Goal: Task Accomplishment & Management: Manage account settings

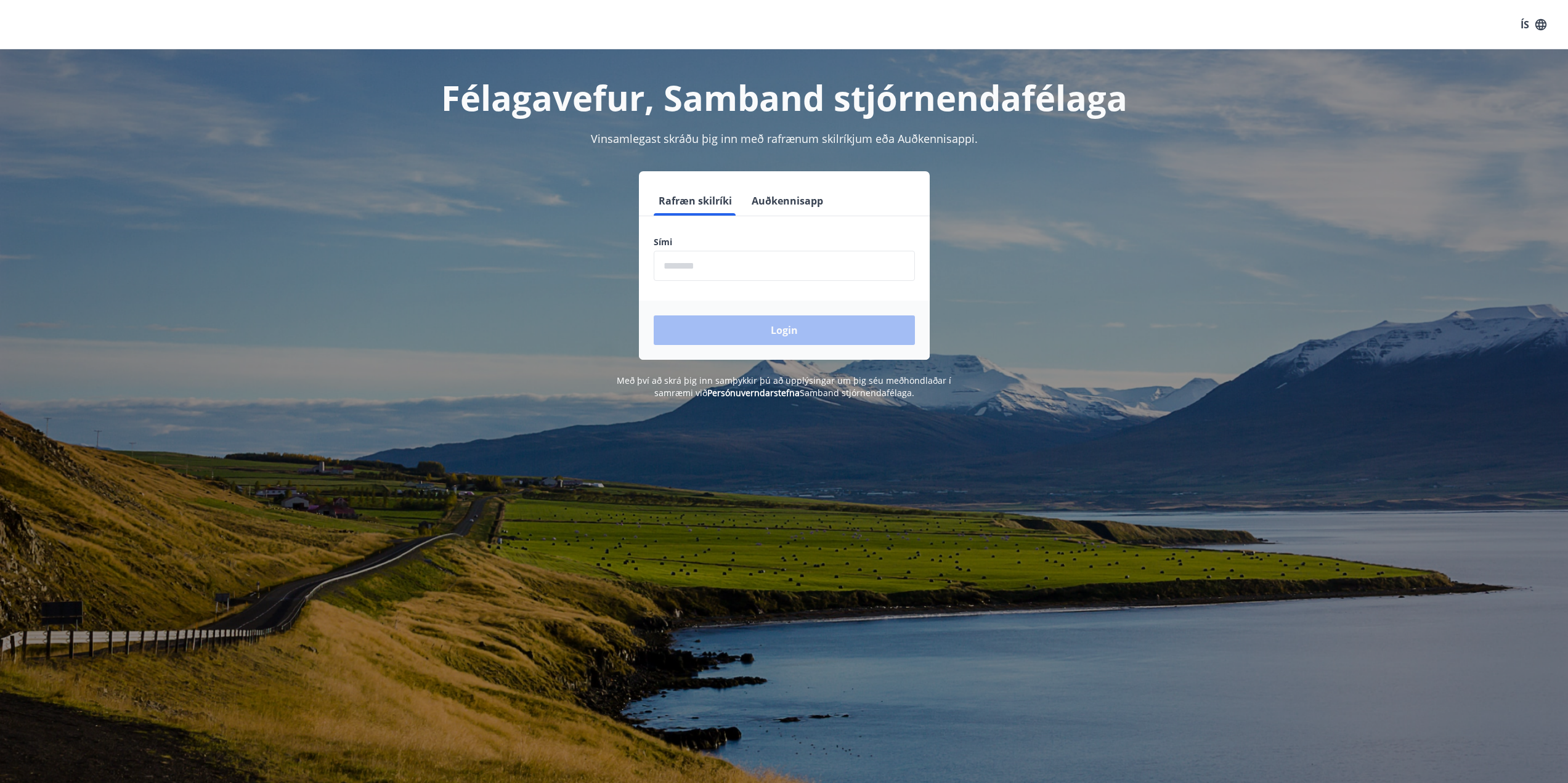
click at [755, 270] on input "phone" at bounding box center [784, 266] width 261 height 30
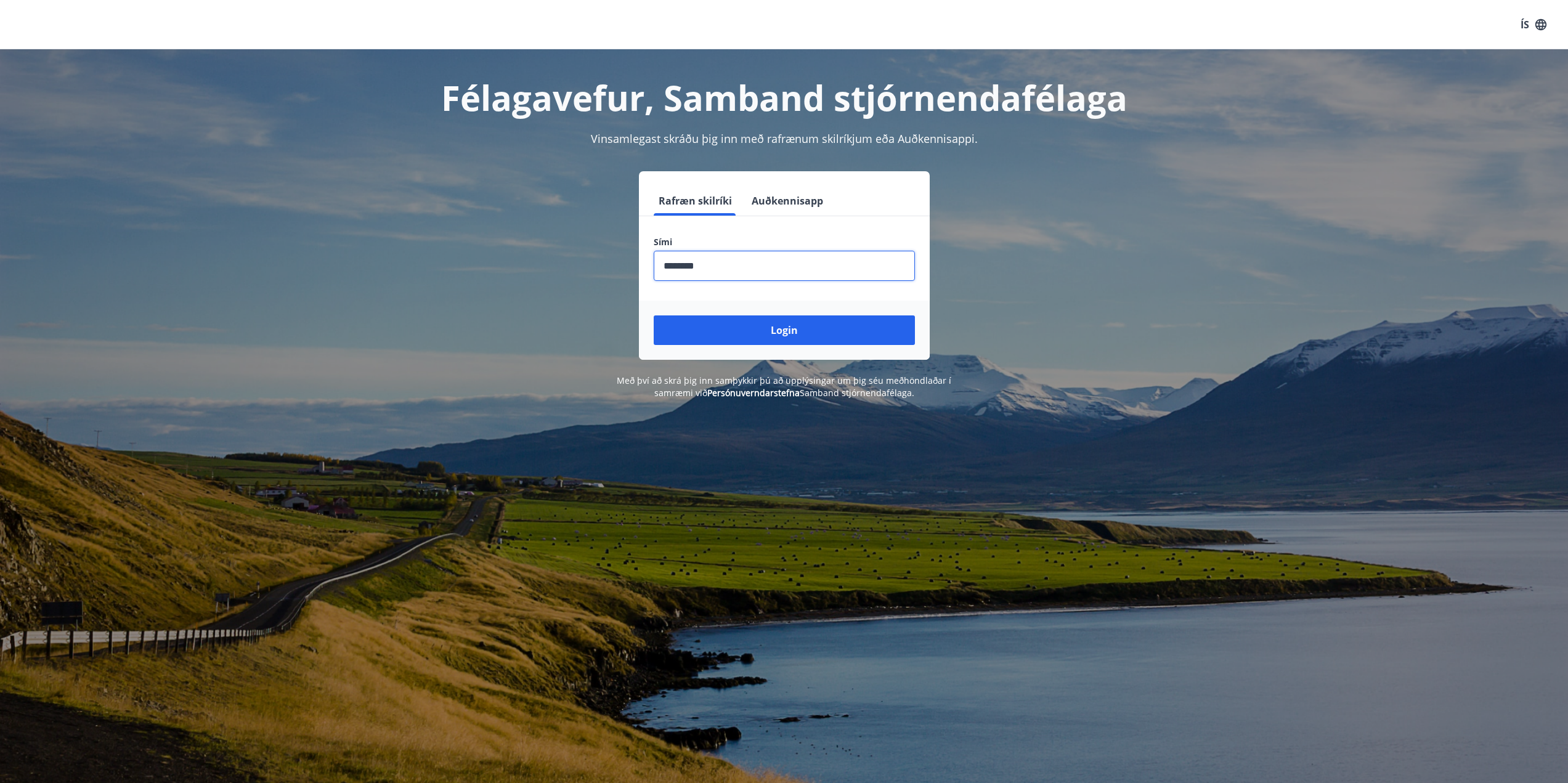
type input "********"
click at [654, 316] on button "Login" at bounding box center [784, 331] width 261 height 30
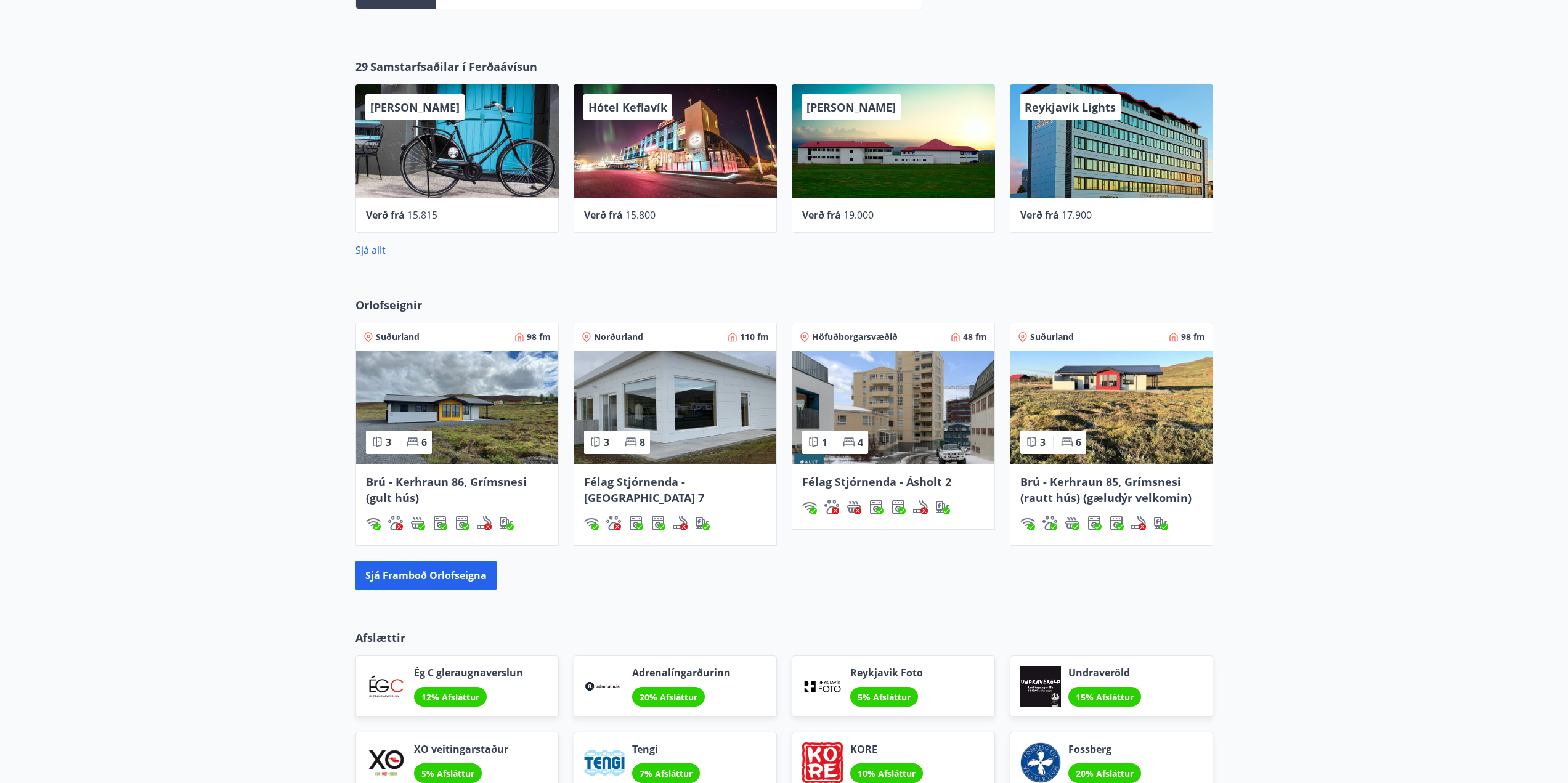
scroll to position [740, 0]
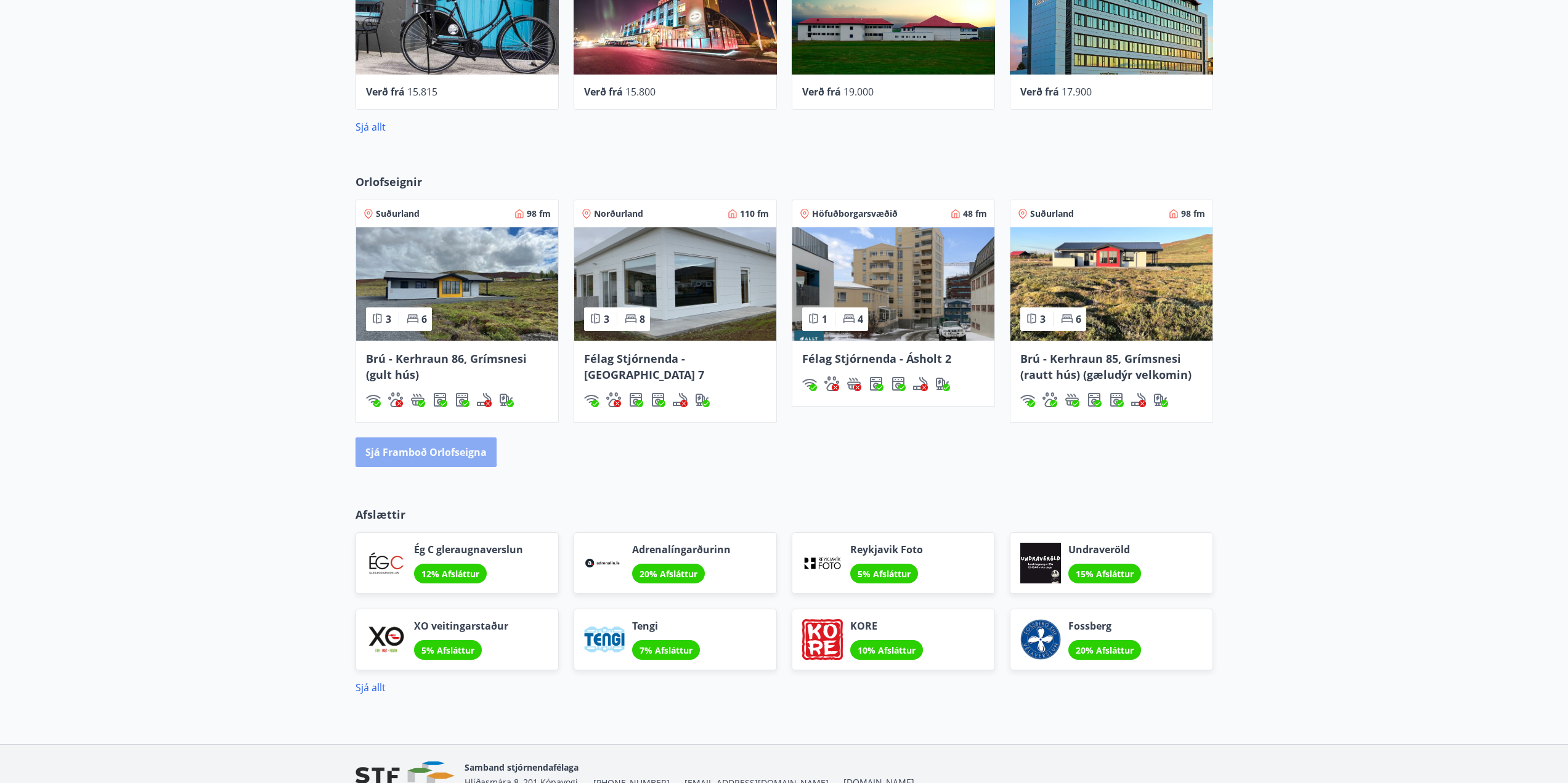
click at [419, 450] on button "Sjá framboð orlofseigna" at bounding box center [425, 452] width 141 height 30
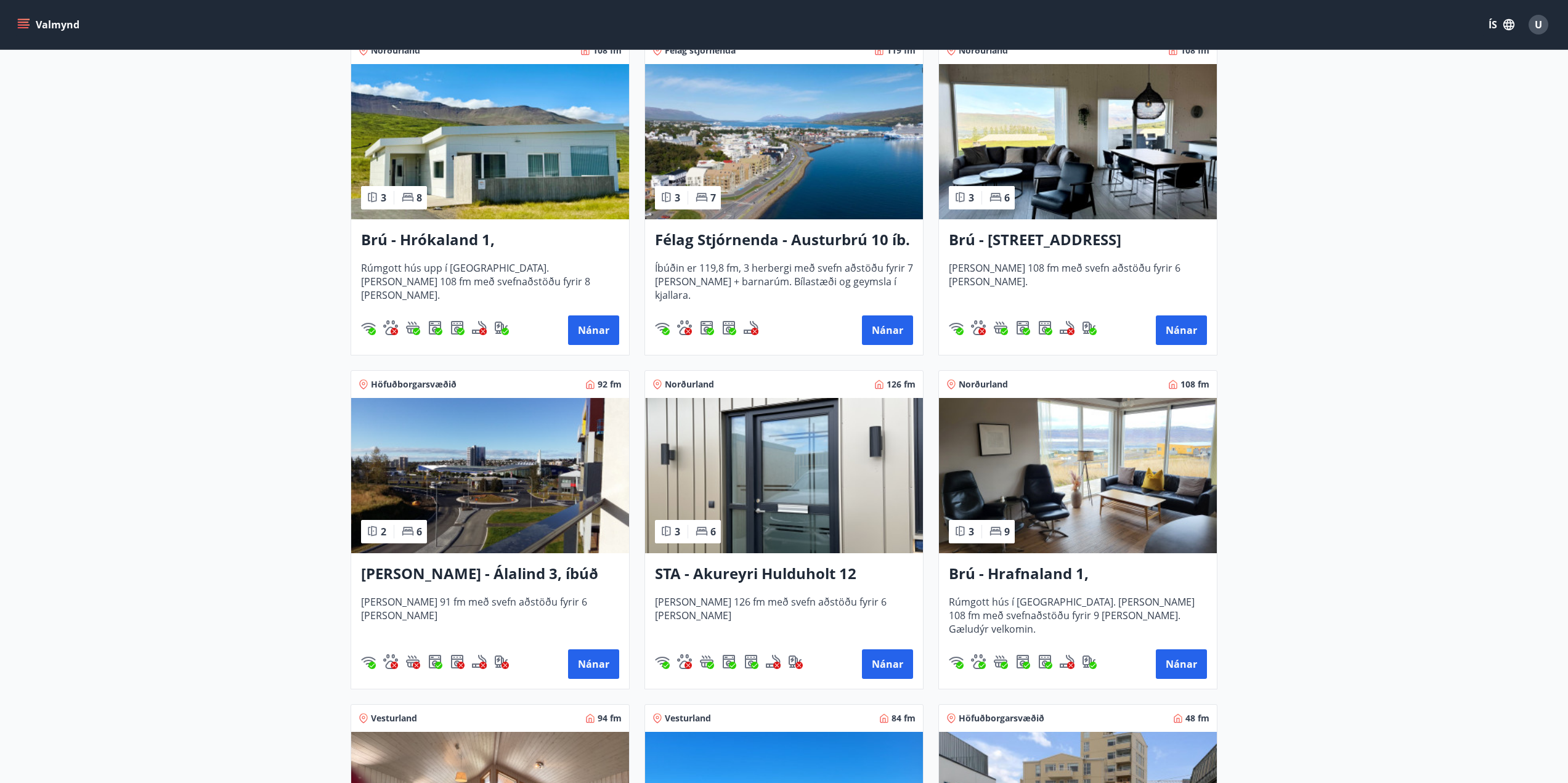
scroll to position [369, 0]
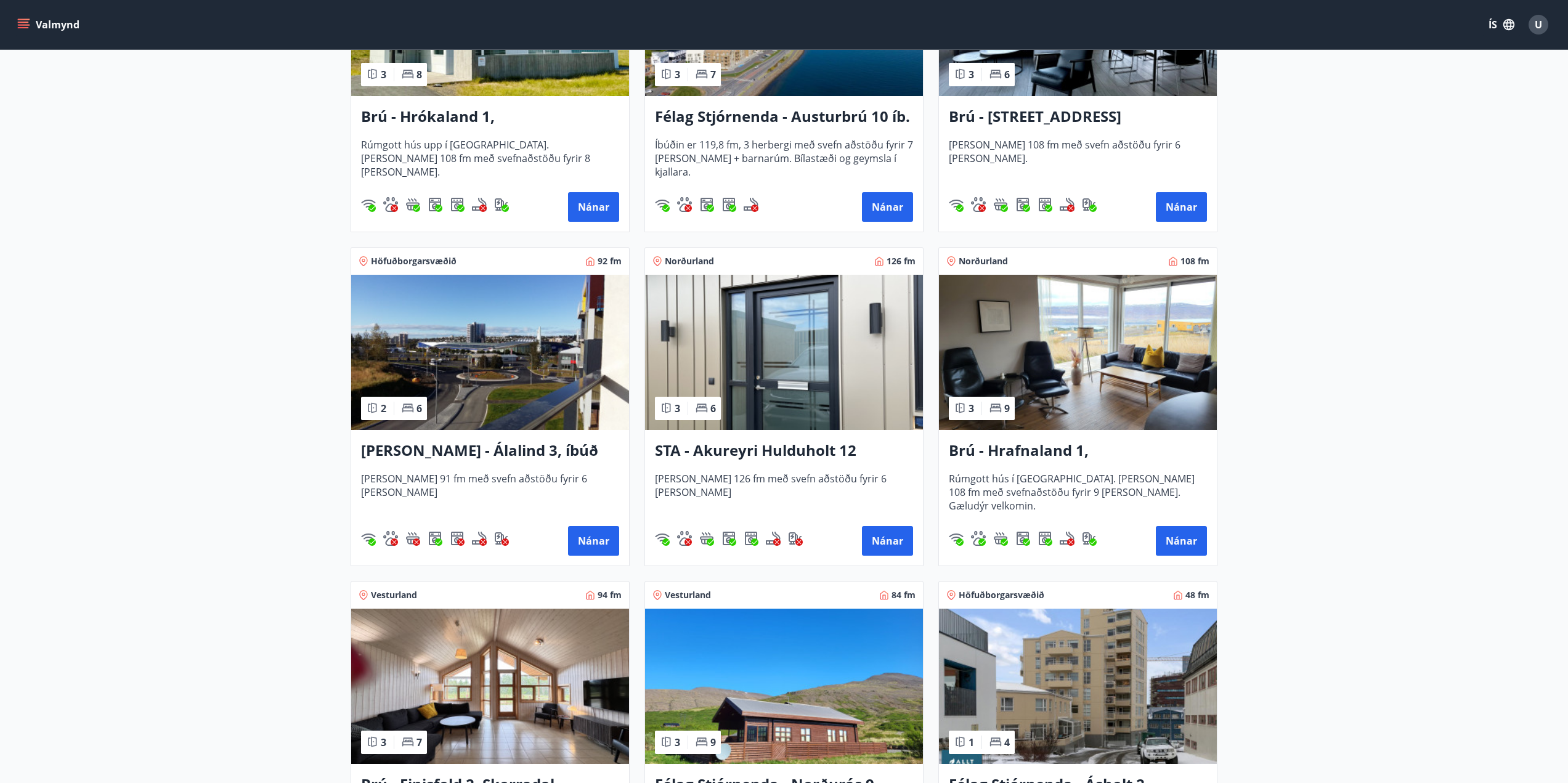
click at [1061, 400] on img at bounding box center [1078, 352] width 278 height 155
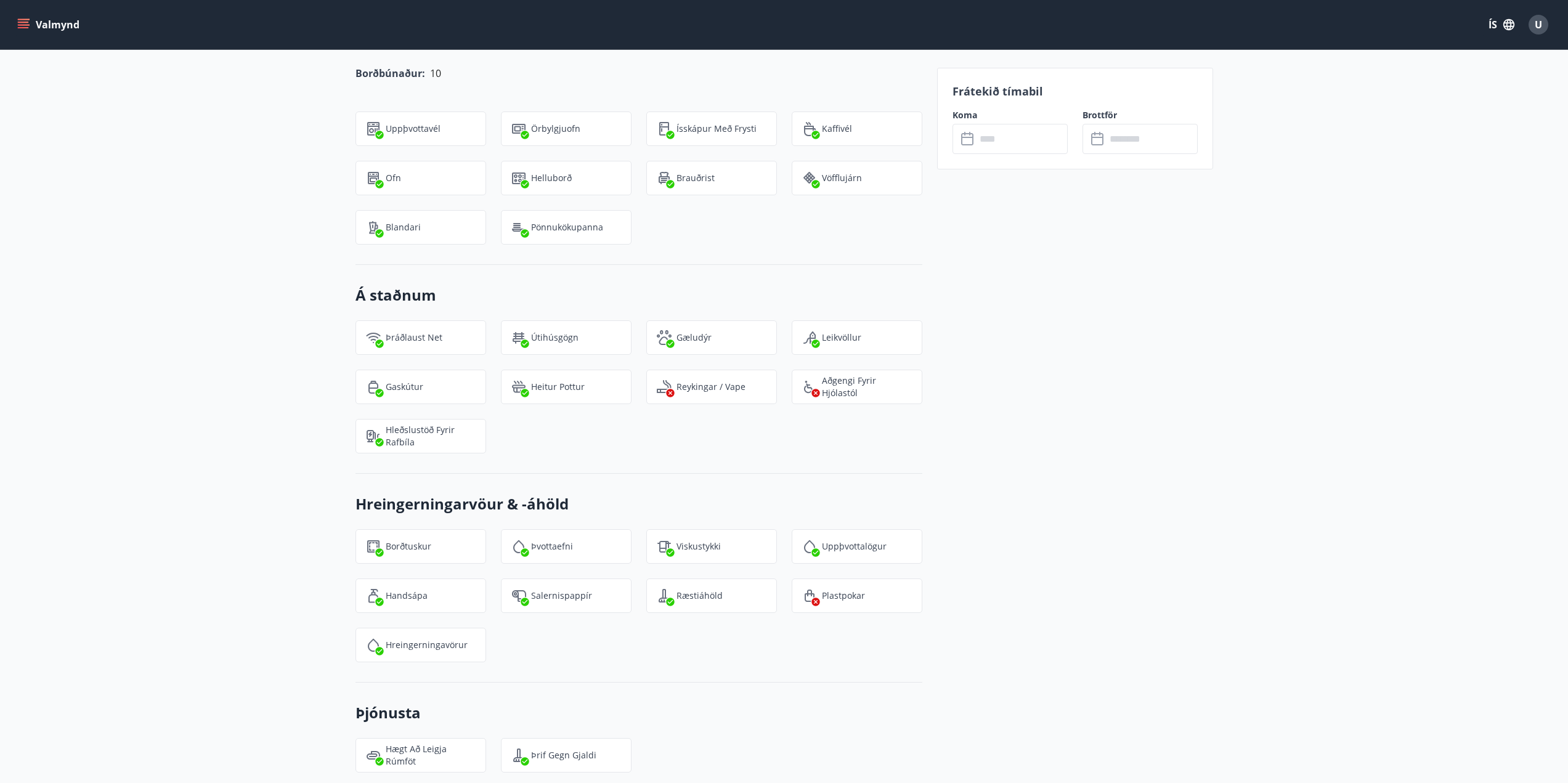
scroll to position [1354, 0]
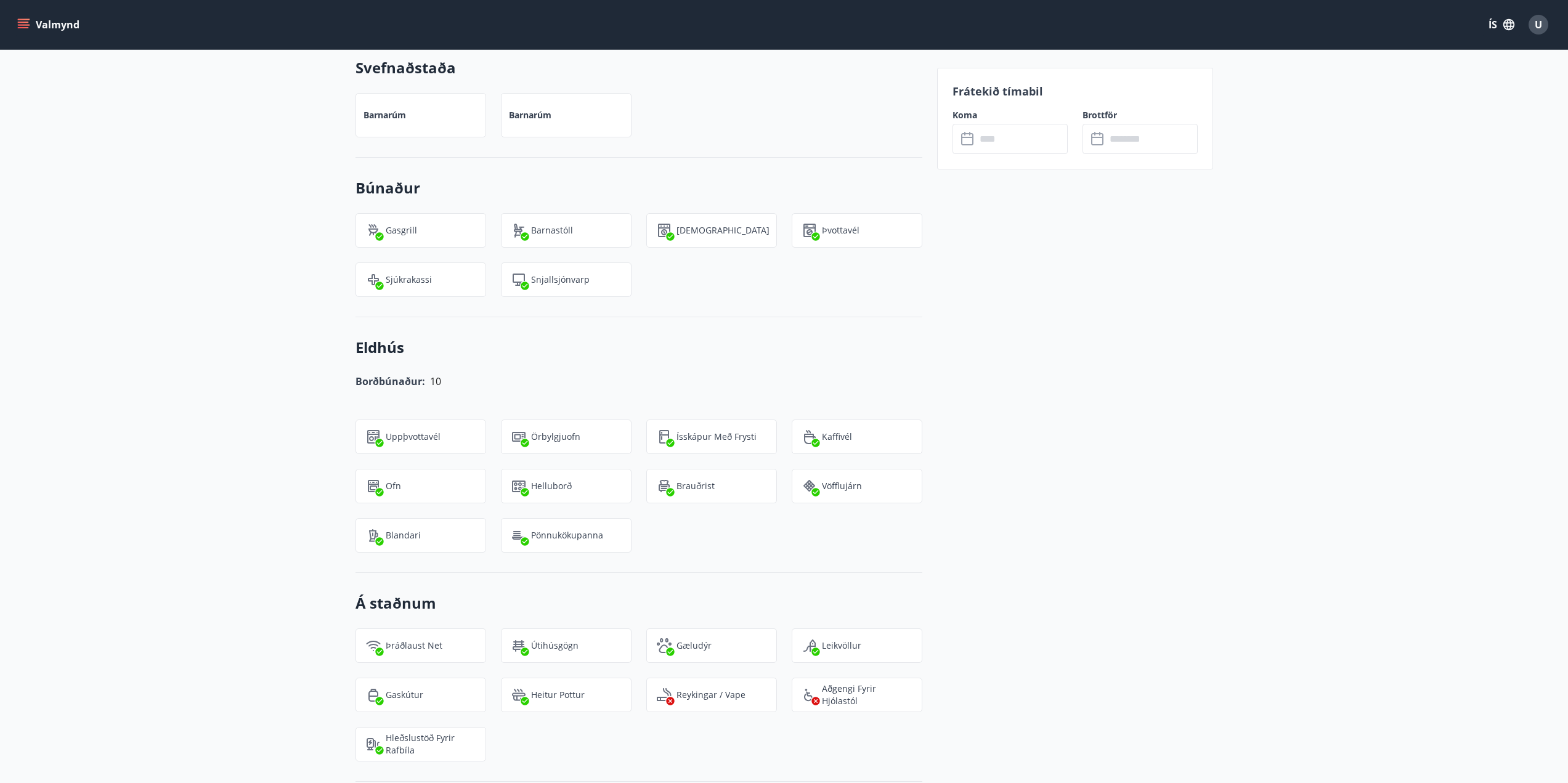
click at [1002, 148] on input "text" at bounding box center [1022, 139] width 92 height 30
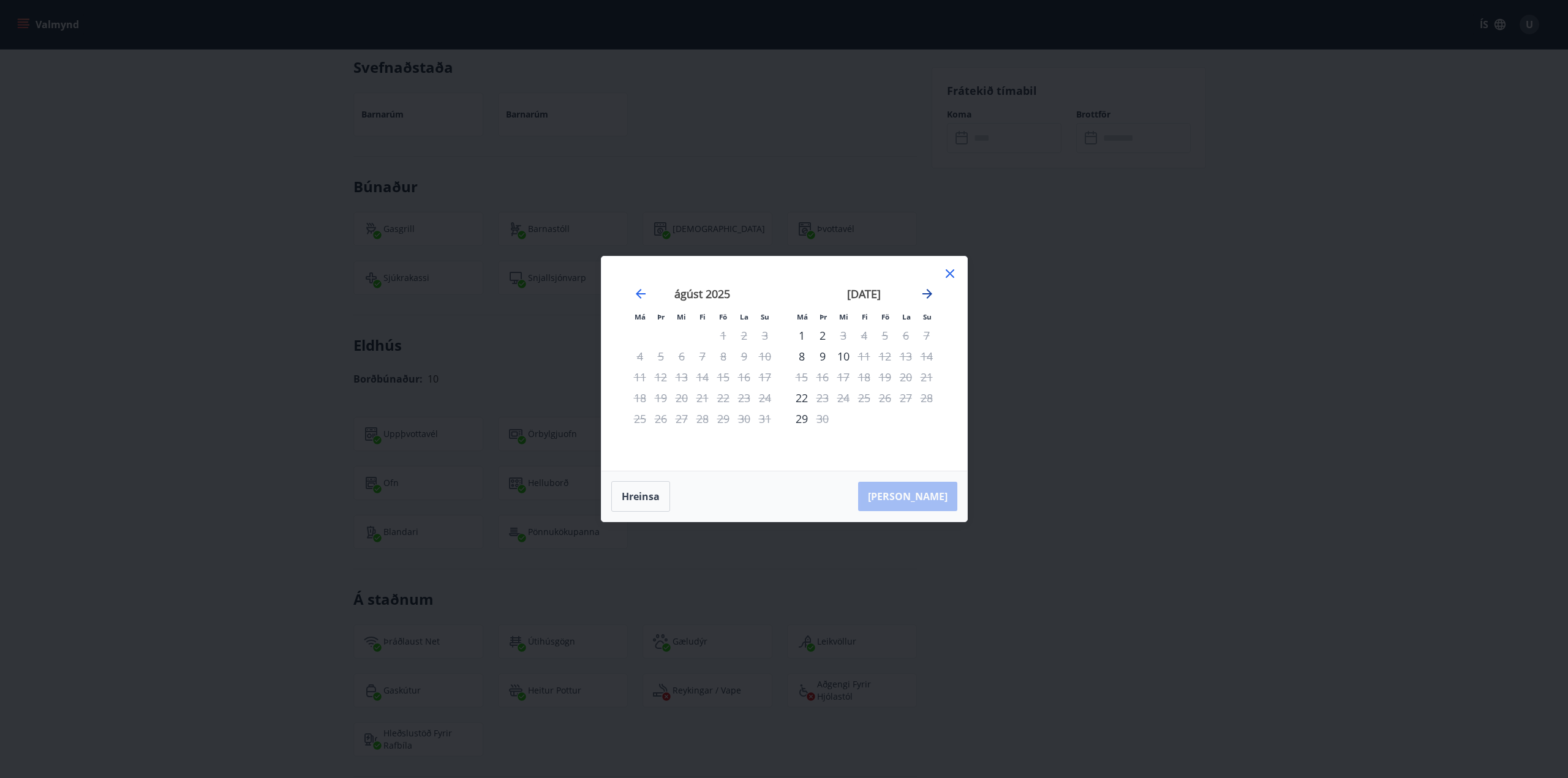
click at [932, 291] on icon "Move forward to switch to the next month." at bounding box center [927, 294] width 15 height 15
click at [931, 291] on icon "Move forward to switch to the next month." at bounding box center [927, 294] width 15 height 15
click at [929, 292] on icon "Move forward to switch to the next month." at bounding box center [926, 294] width 10 height 10
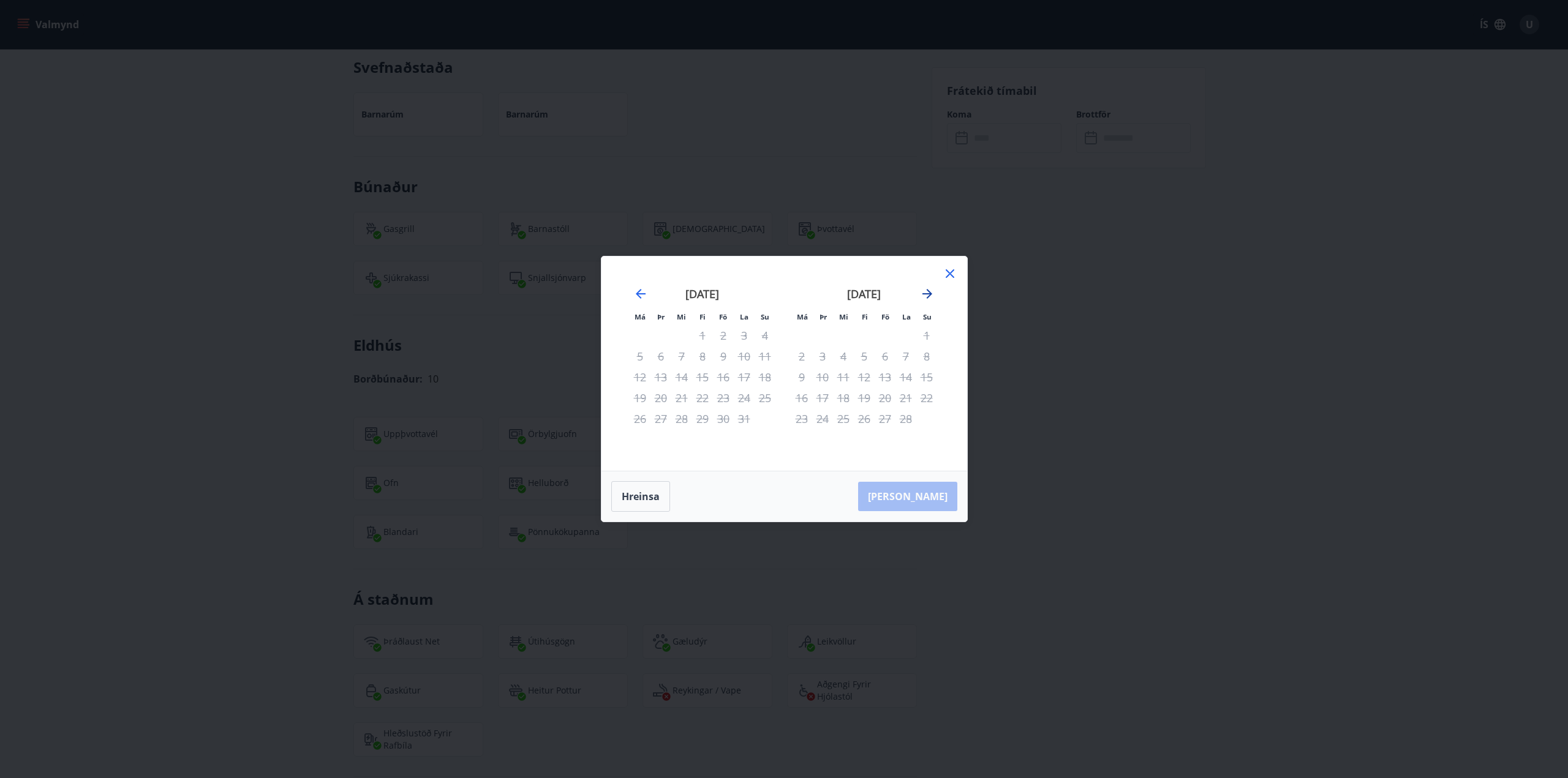
click at [929, 292] on icon "Move forward to switch to the next month." at bounding box center [926, 294] width 10 height 10
click at [934, 291] on icon "Move forward to switch to the next month." at bounding box center [927, 294] width 15 height 15
click at [956, 274] on icon at bounding box center [950, 274] width 15 height 15
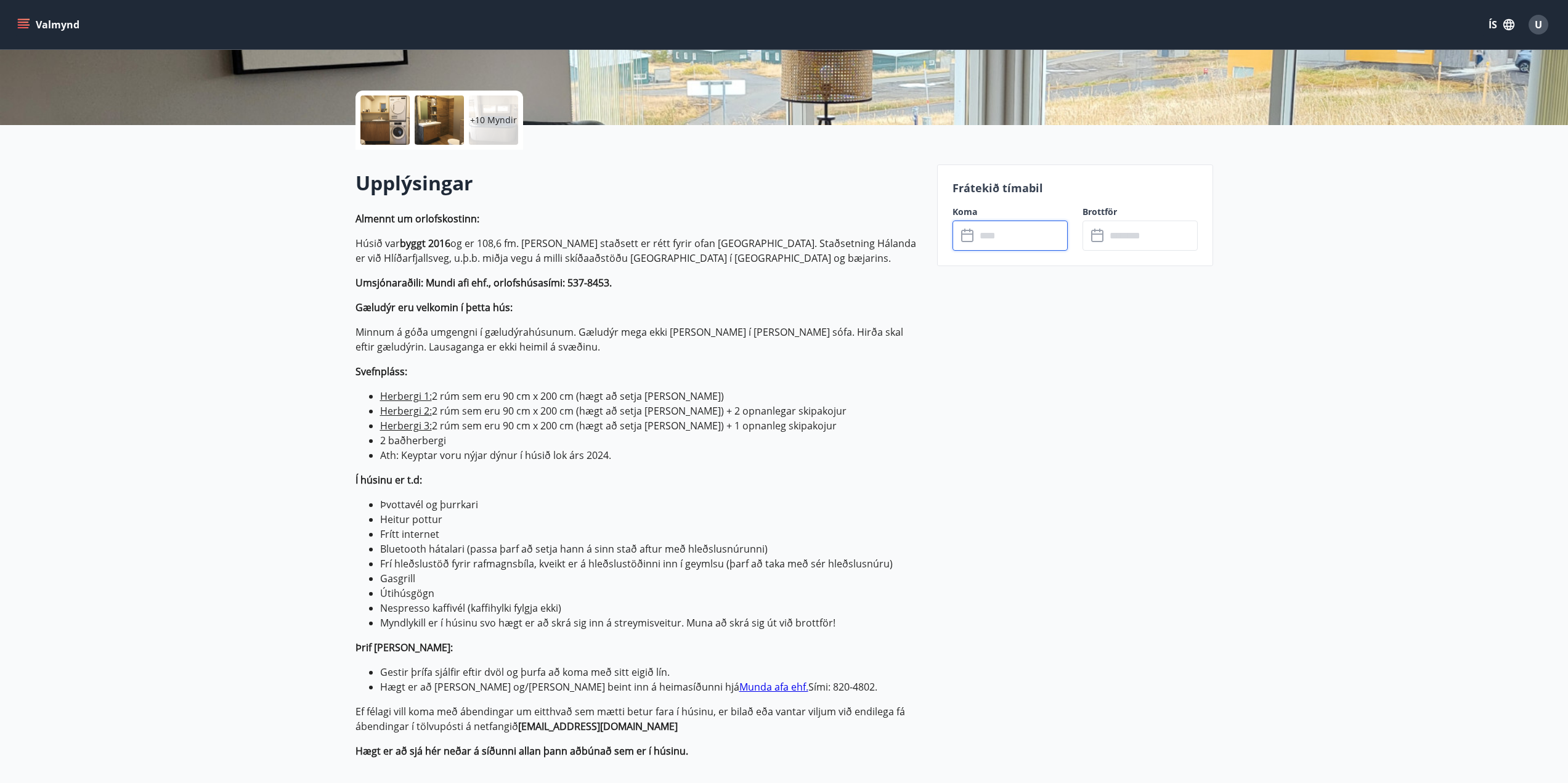
scroll to position [0, 0]
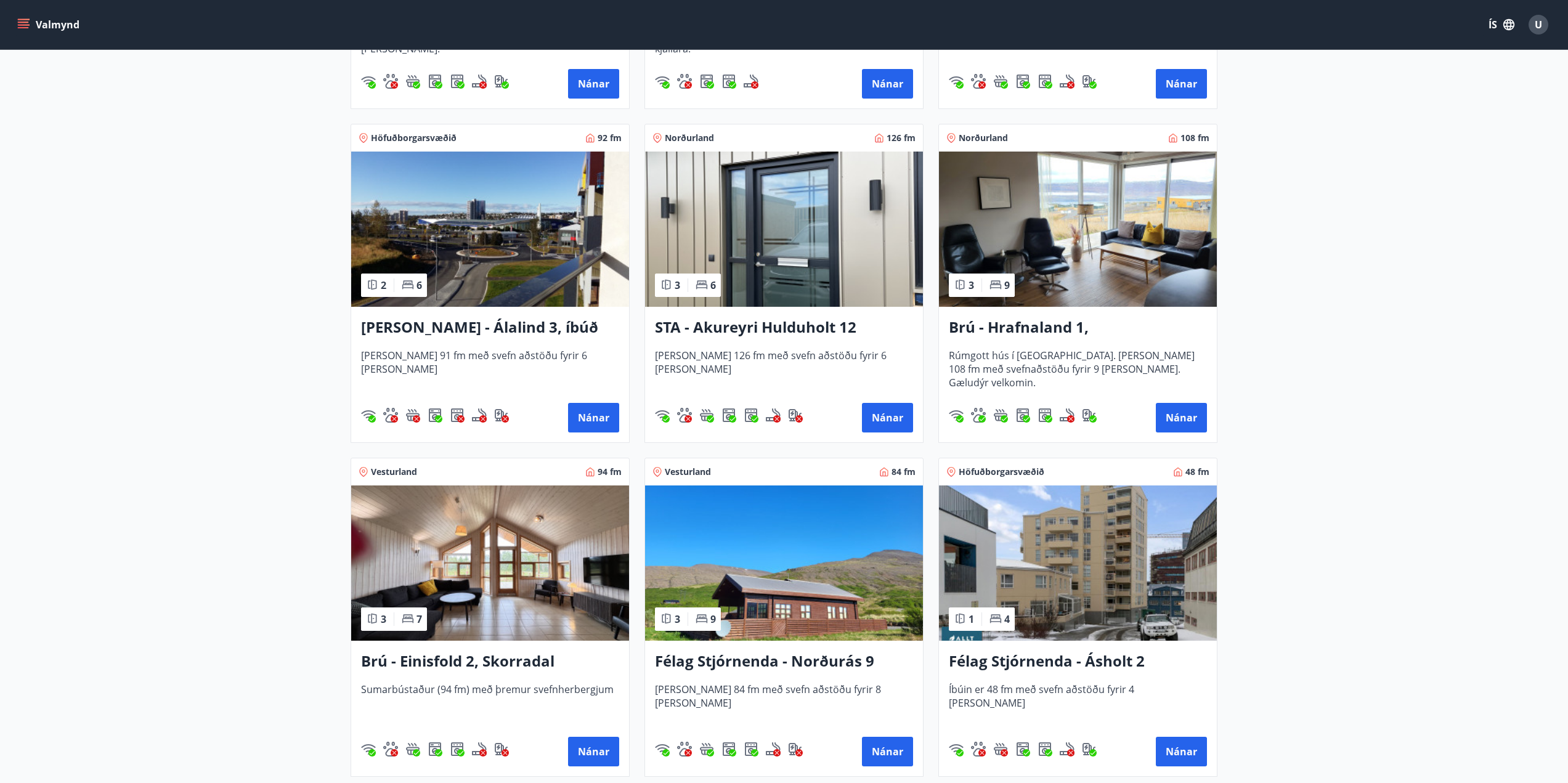
scroll to position [740, 0]
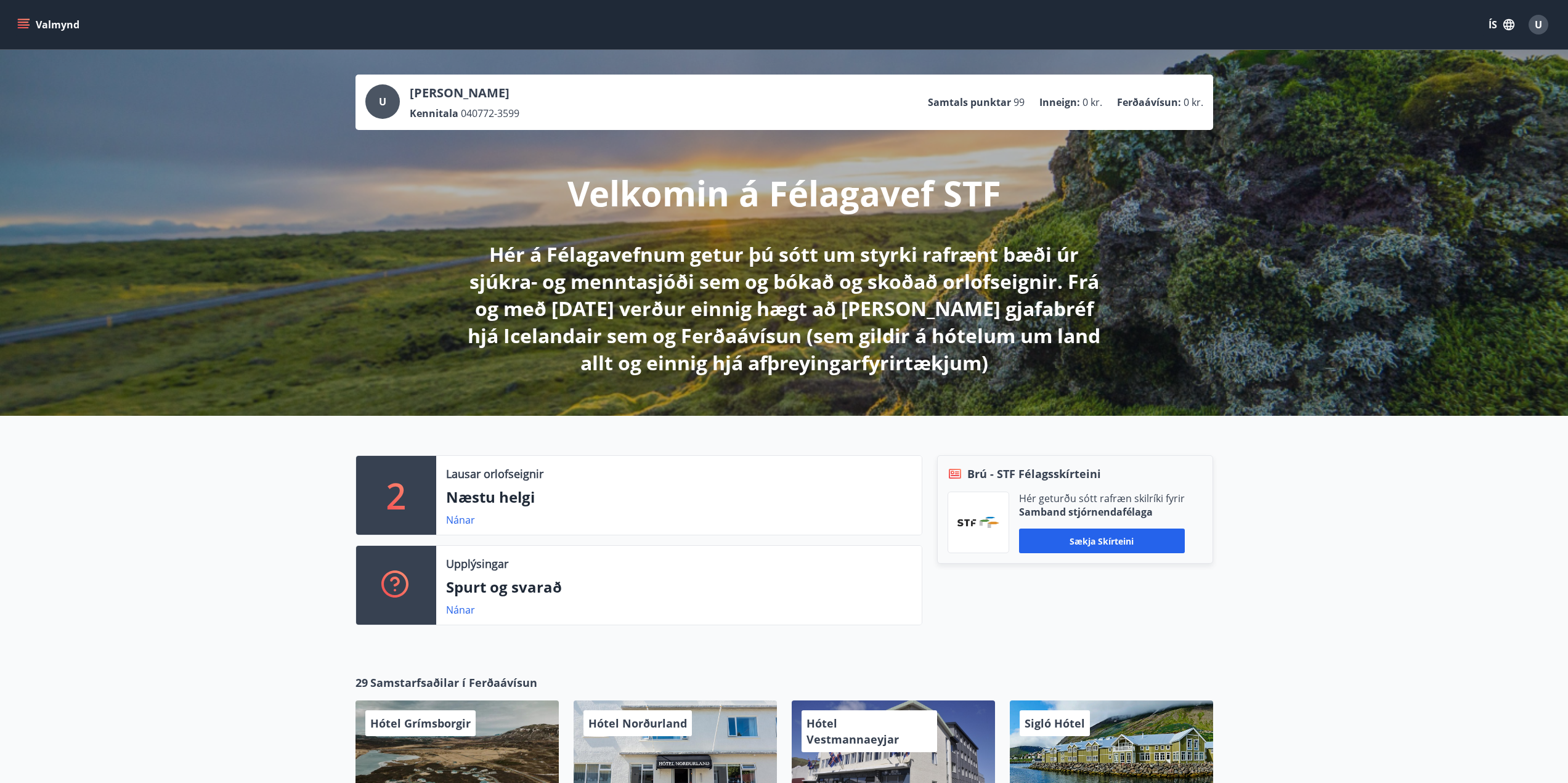
click at [22, 23] on icon "menu" at bounding box center [23, 25] width 13 height 13
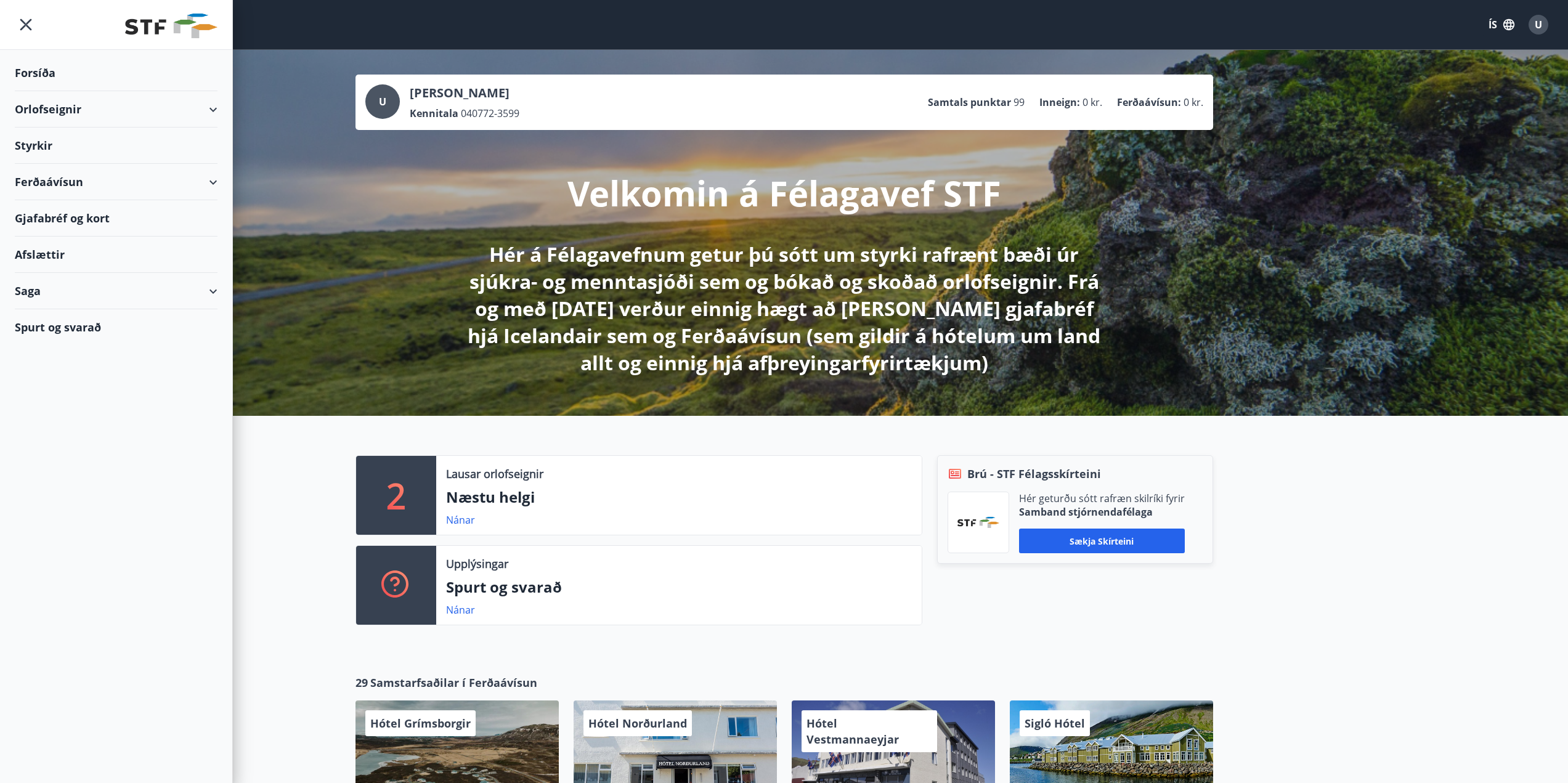
click at [53, 91] on div "Styrkir" at bounding box center [116, 72] width 203 height 37
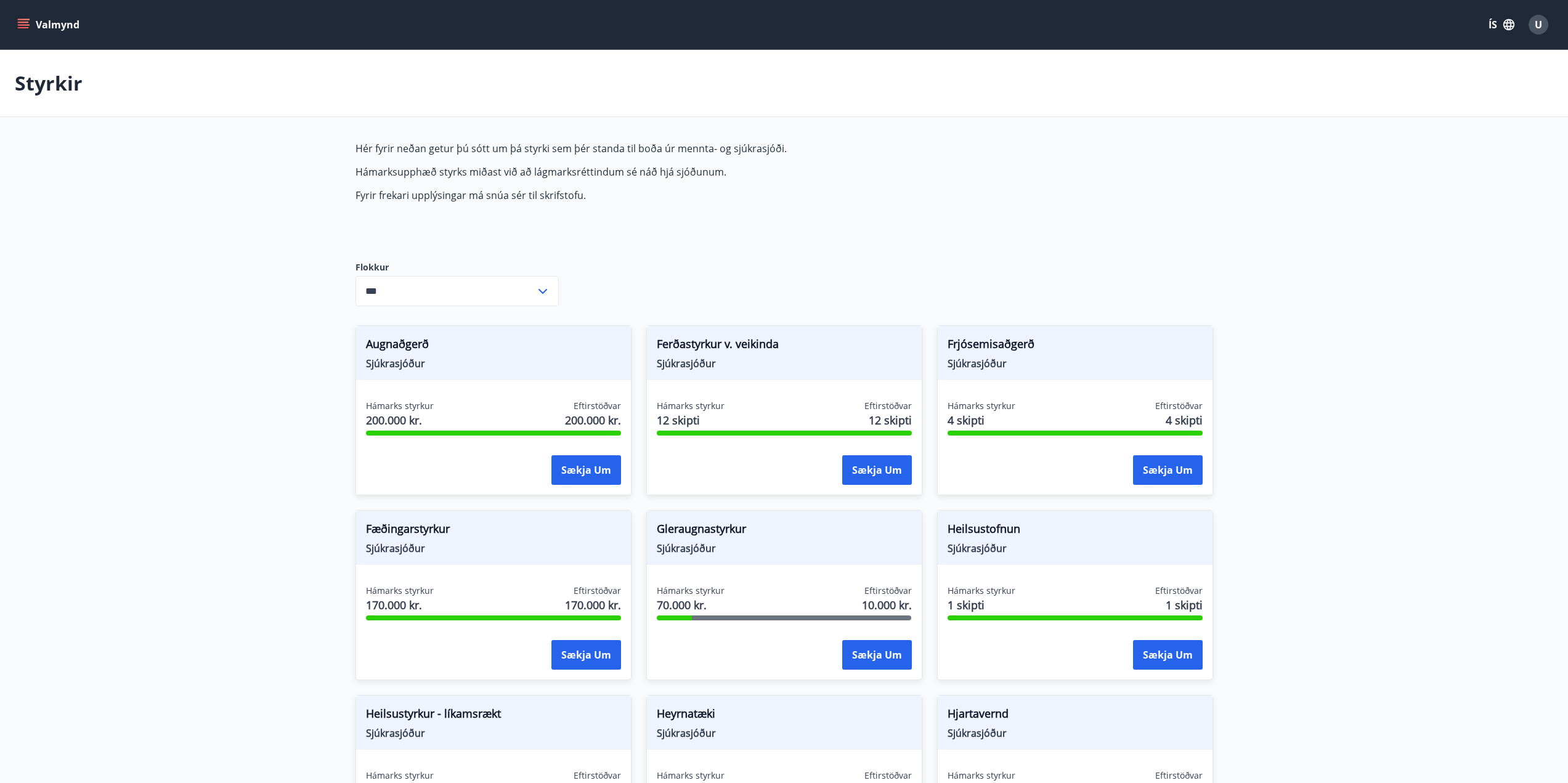
type input "***"
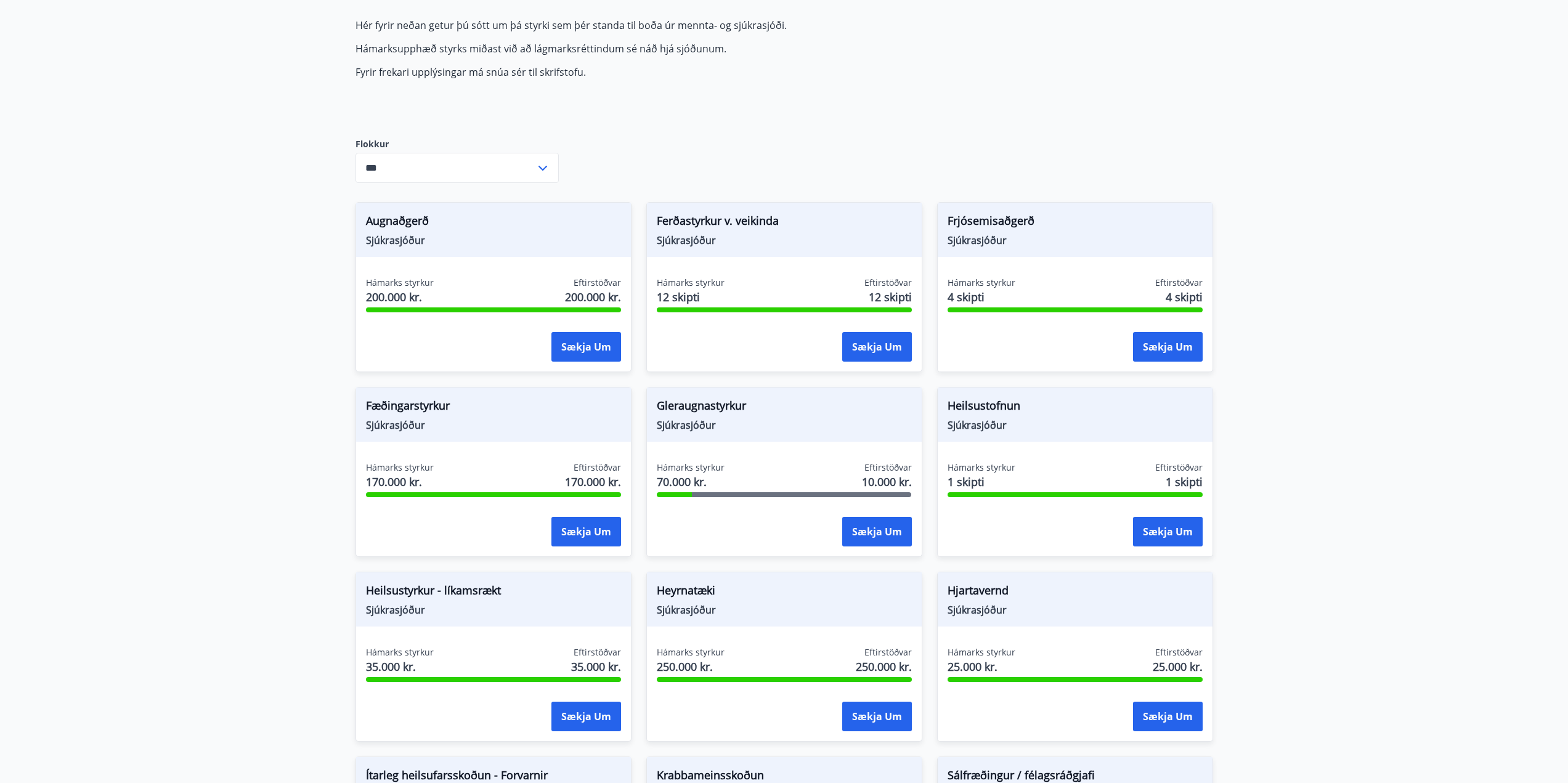
click at [693, 408] on span "Gleraugnastyrkur" at bounding box center [784, 408] width 255 height 21
click at [687, 467] on span "Hámarks styrkur" at bounding box center [690, 467] width 68 height 13
click at [893, 471] on span "Eftirstöðvar" at bounding box center [888, 467] width 48 height 13
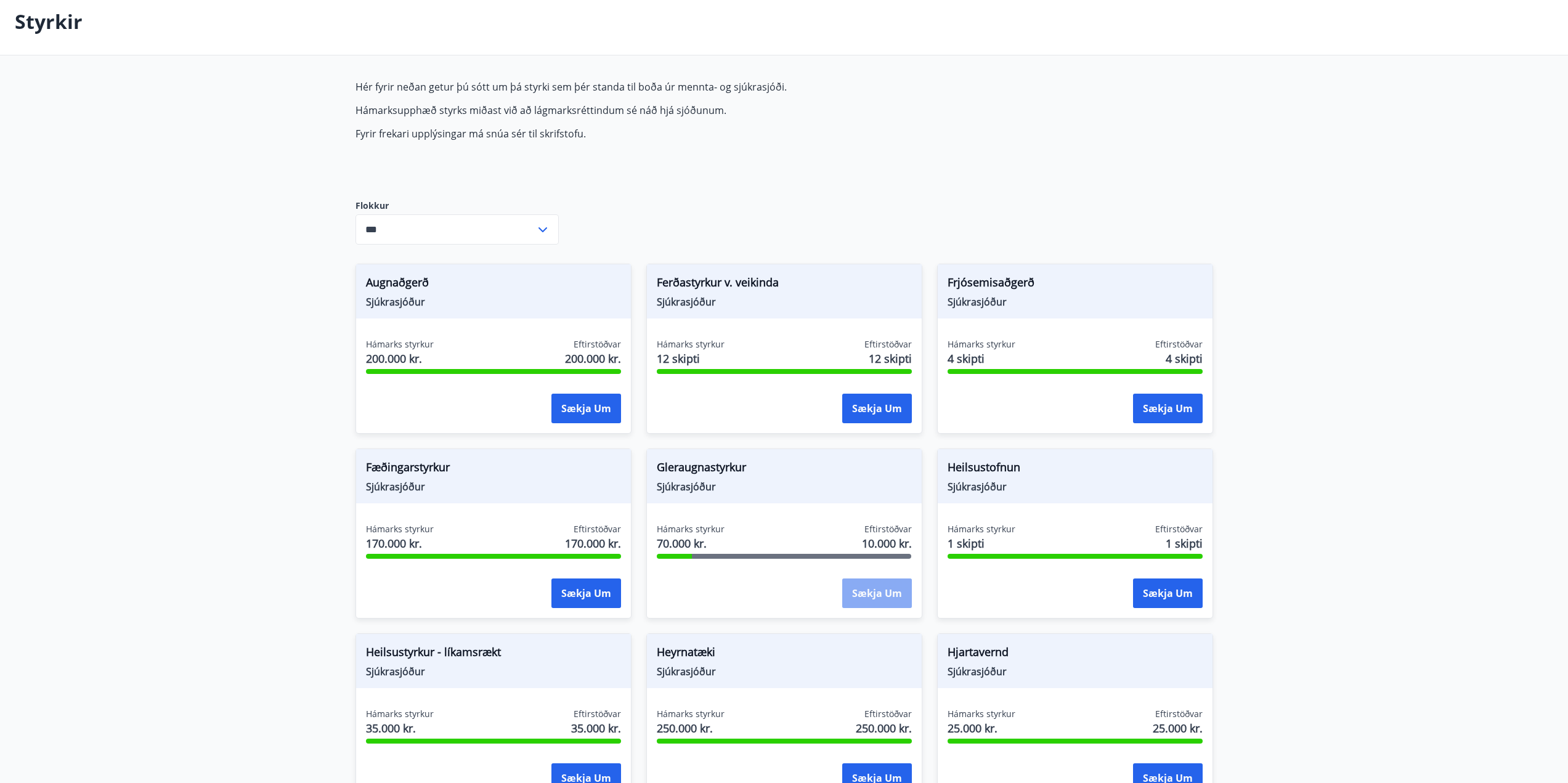
click at [867, 593] on button "Sækja um" at bounding box center [877, 593] width 69 height 30
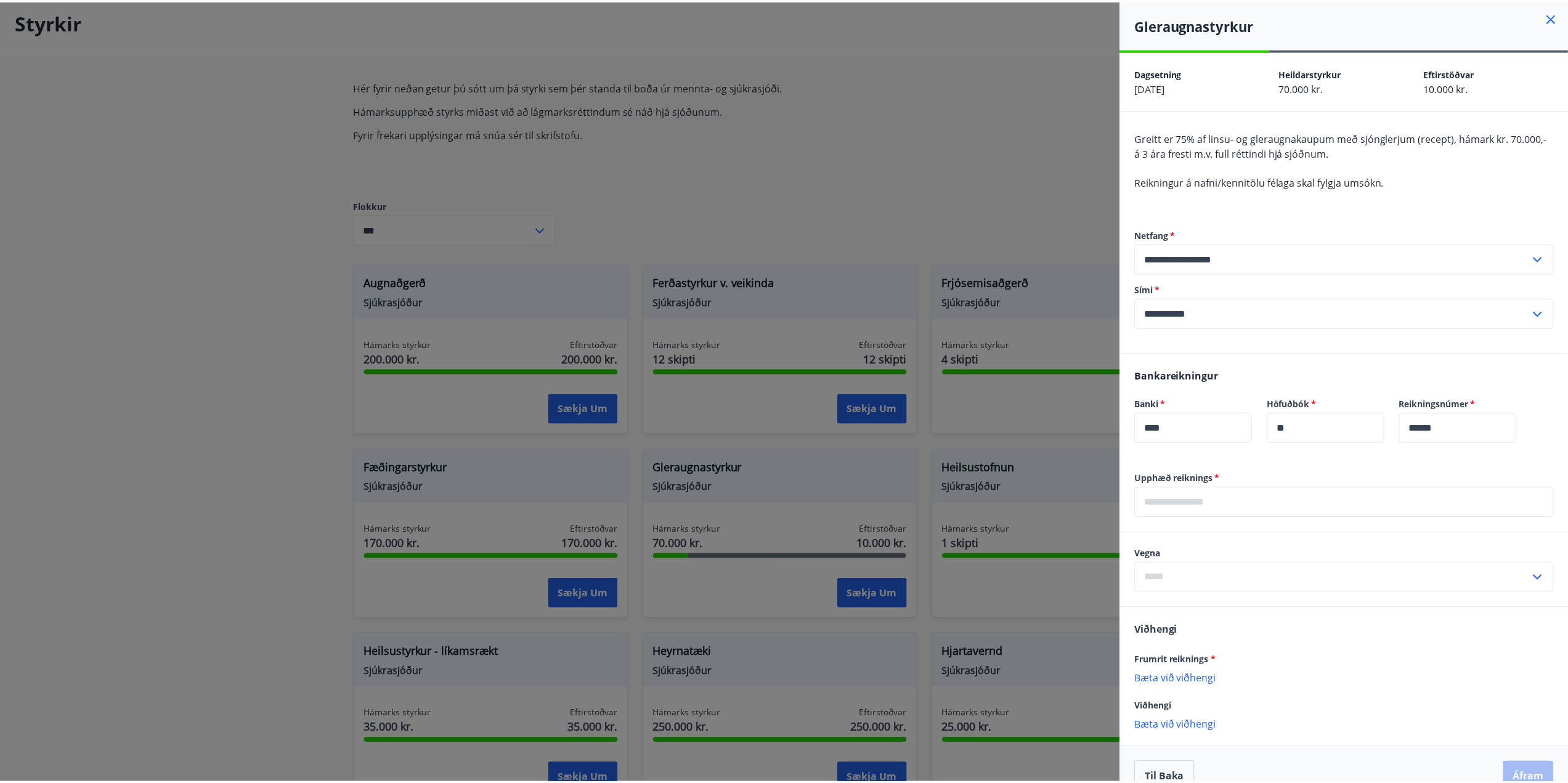
scroll to position [25, 0]
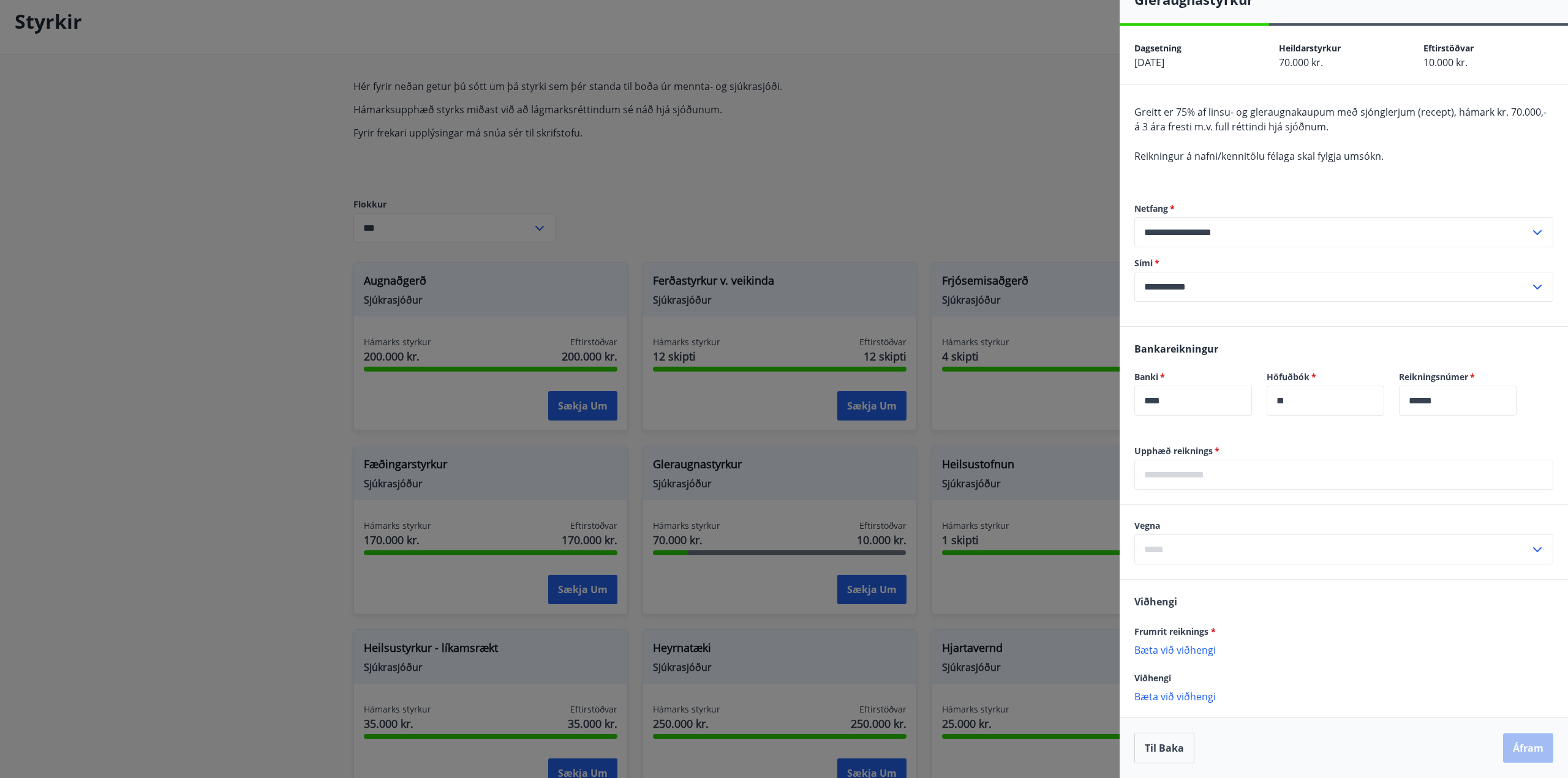
click at [1526, 560] on div "​" at bounding box center [1343, 550] width 419 height 30
click at [983, 158] on div at bounding box center [784, 389] width 1568 height 778
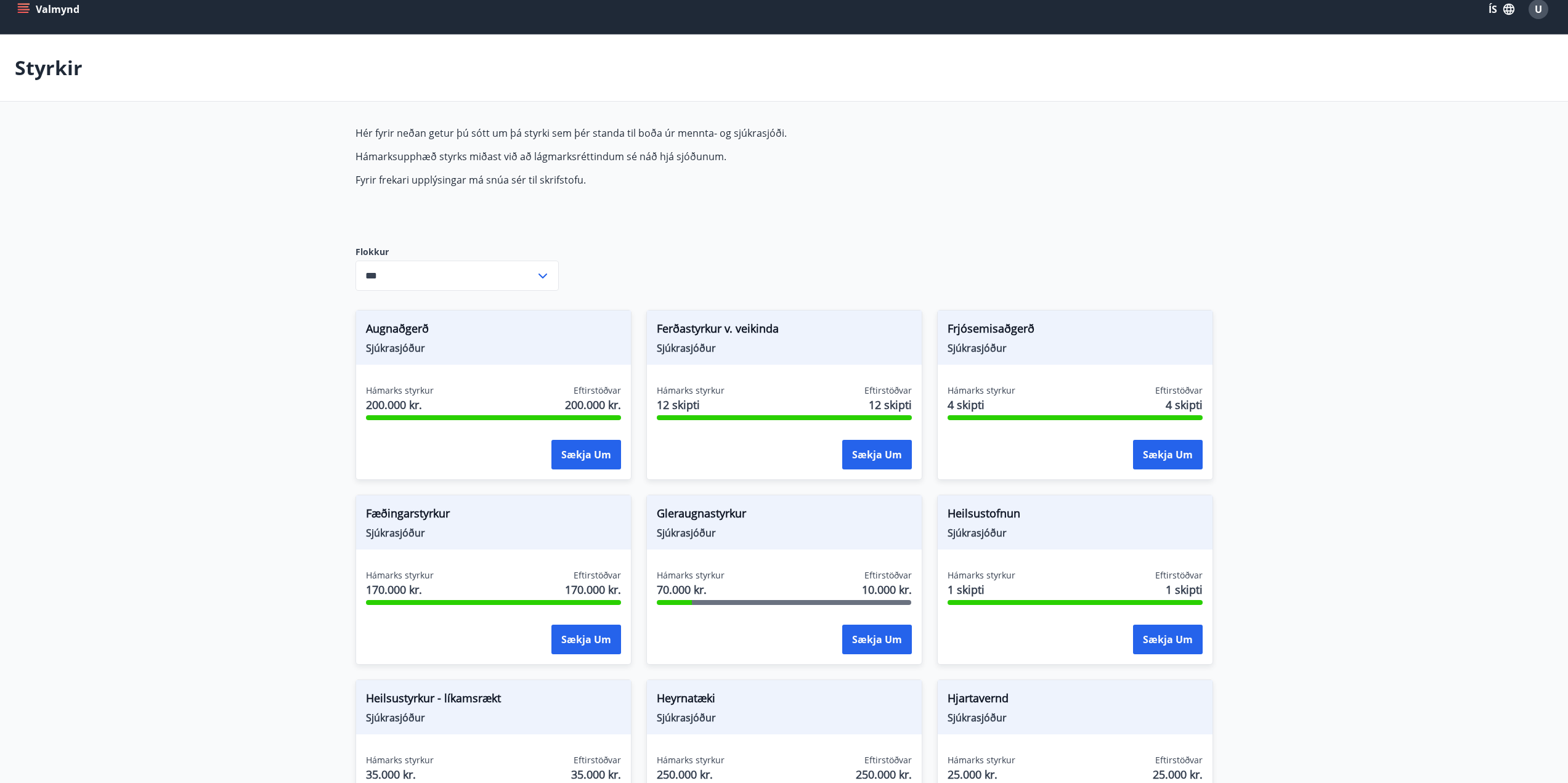
scroll to position [0, 0]
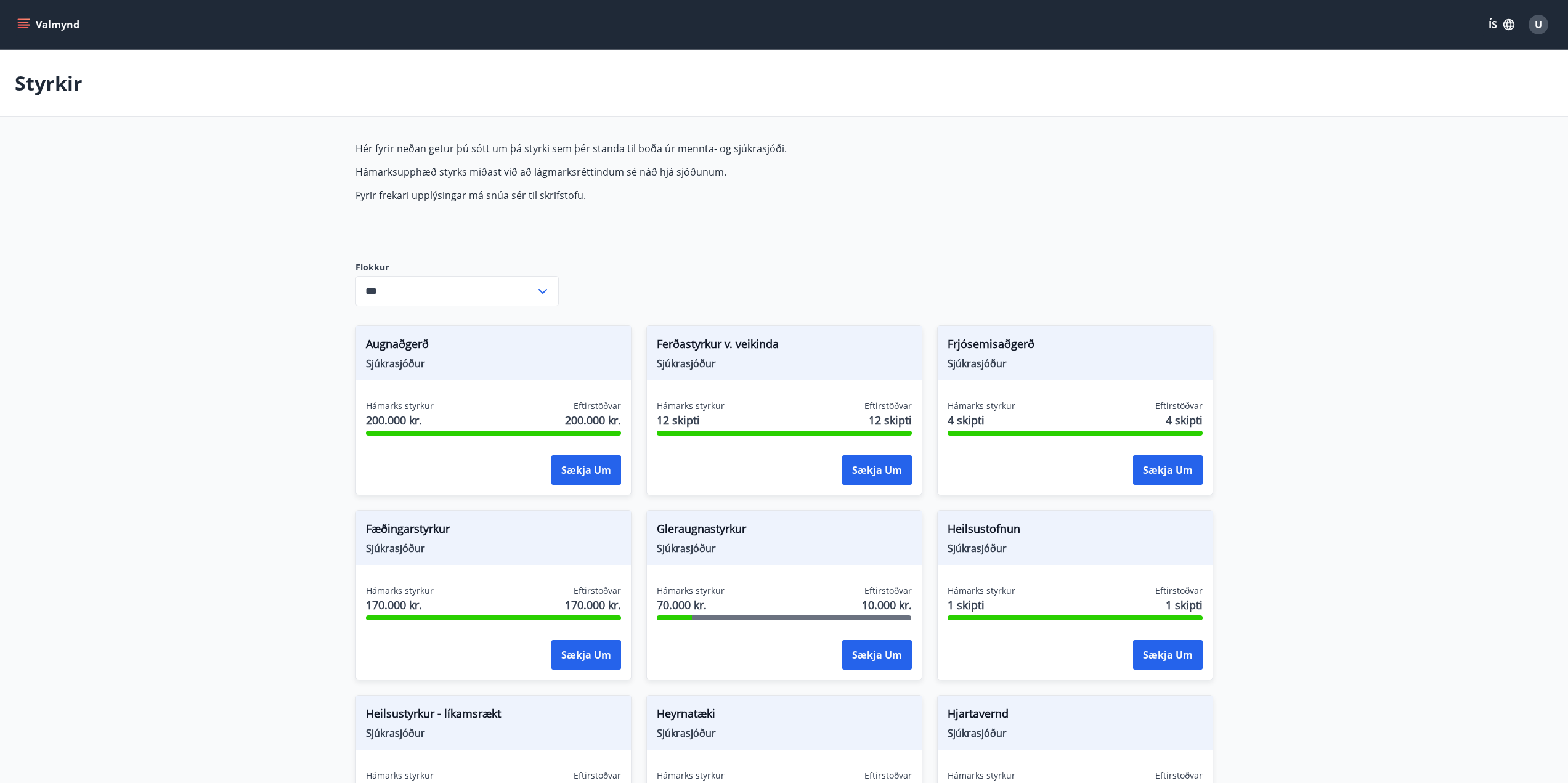
click at [40, 22] on button "Valmynd" at bounding box center [49, 25] width 69 height 22
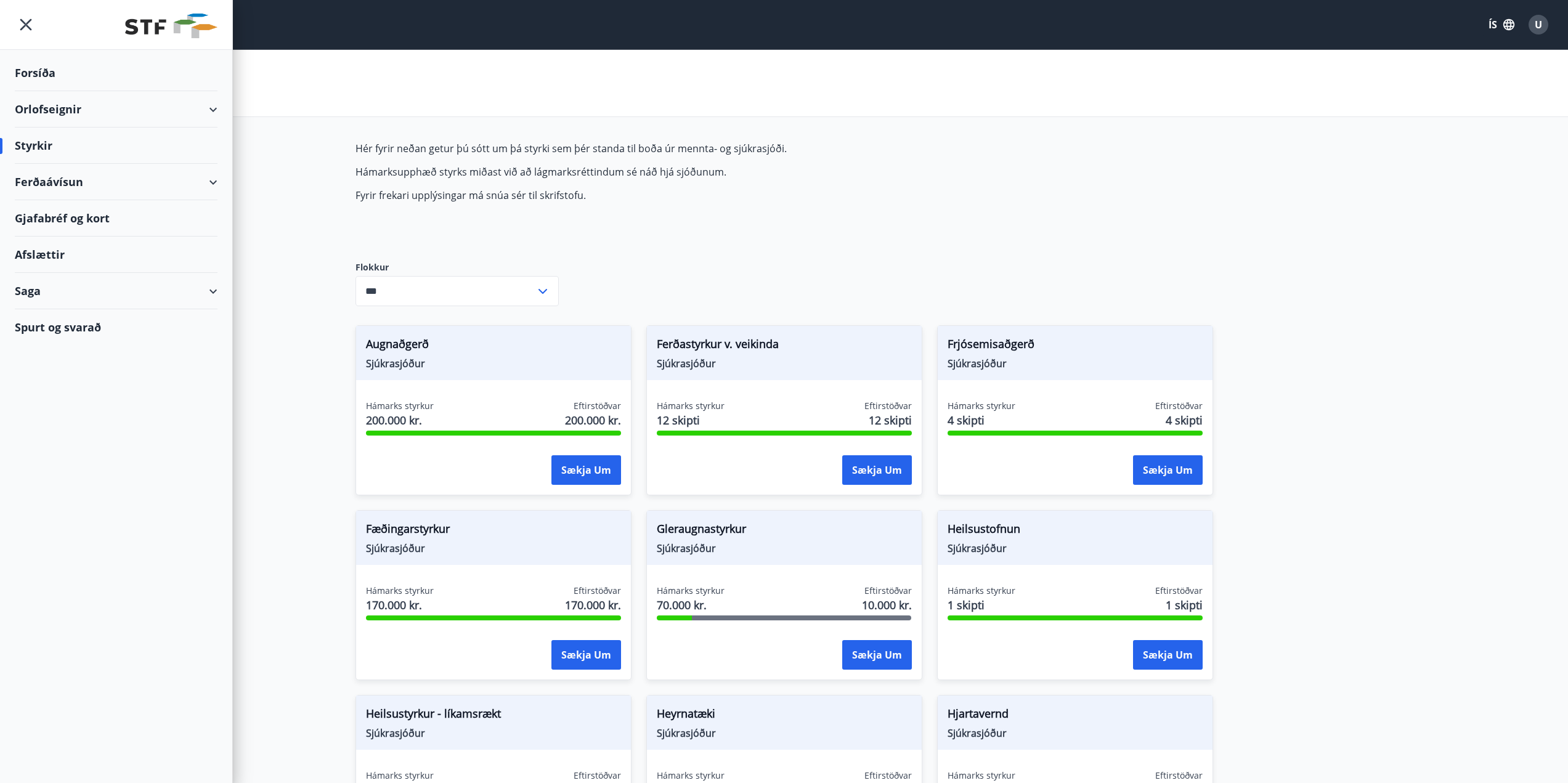
click at [1541, 23] on span "U" at bounding box center [1539, 25] width 7 height 13
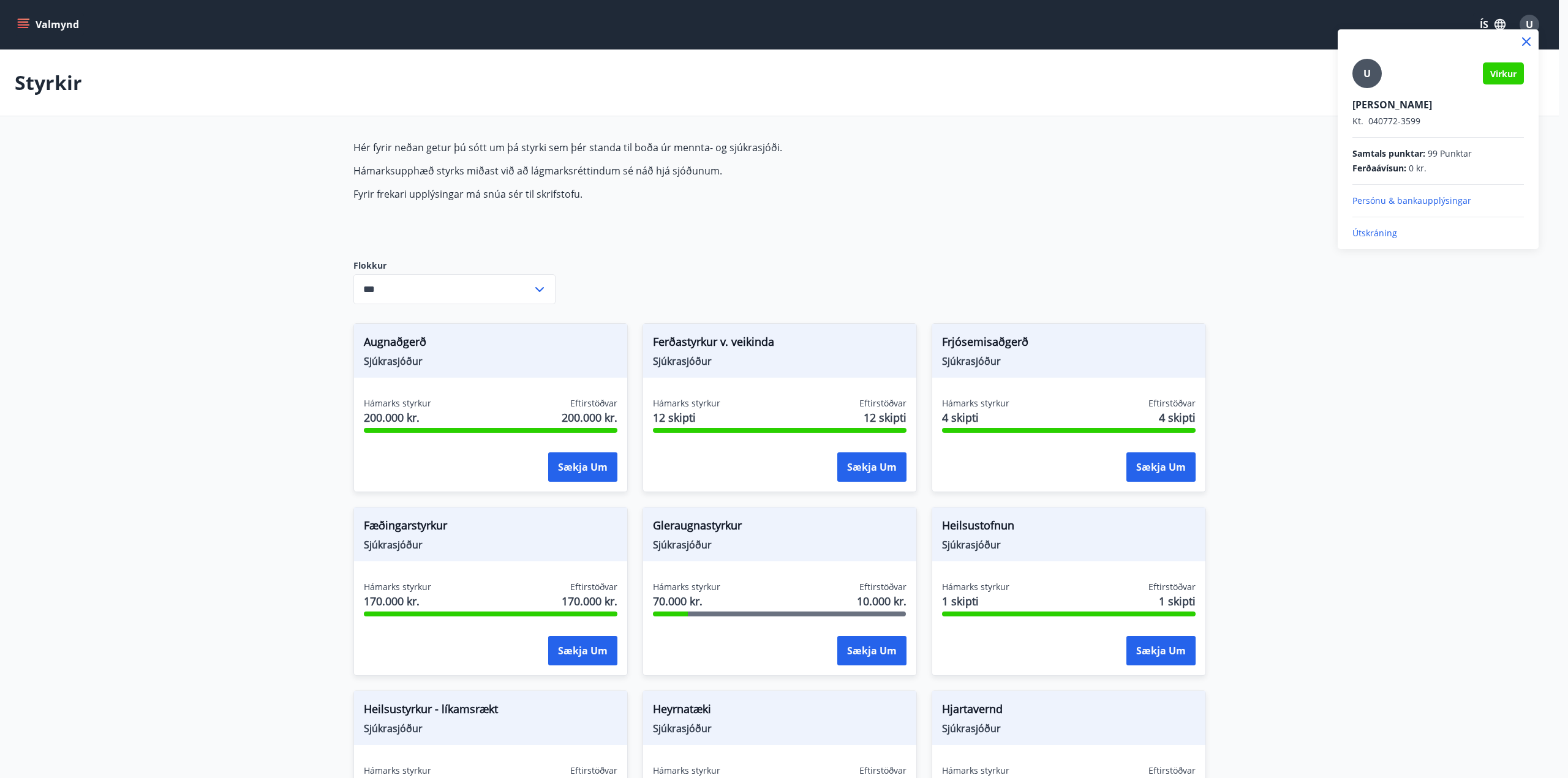
click at [1394, 200] on p "Persónu & bankaupplýsingar" at bounding box center [1437, 201] width 171 height 13
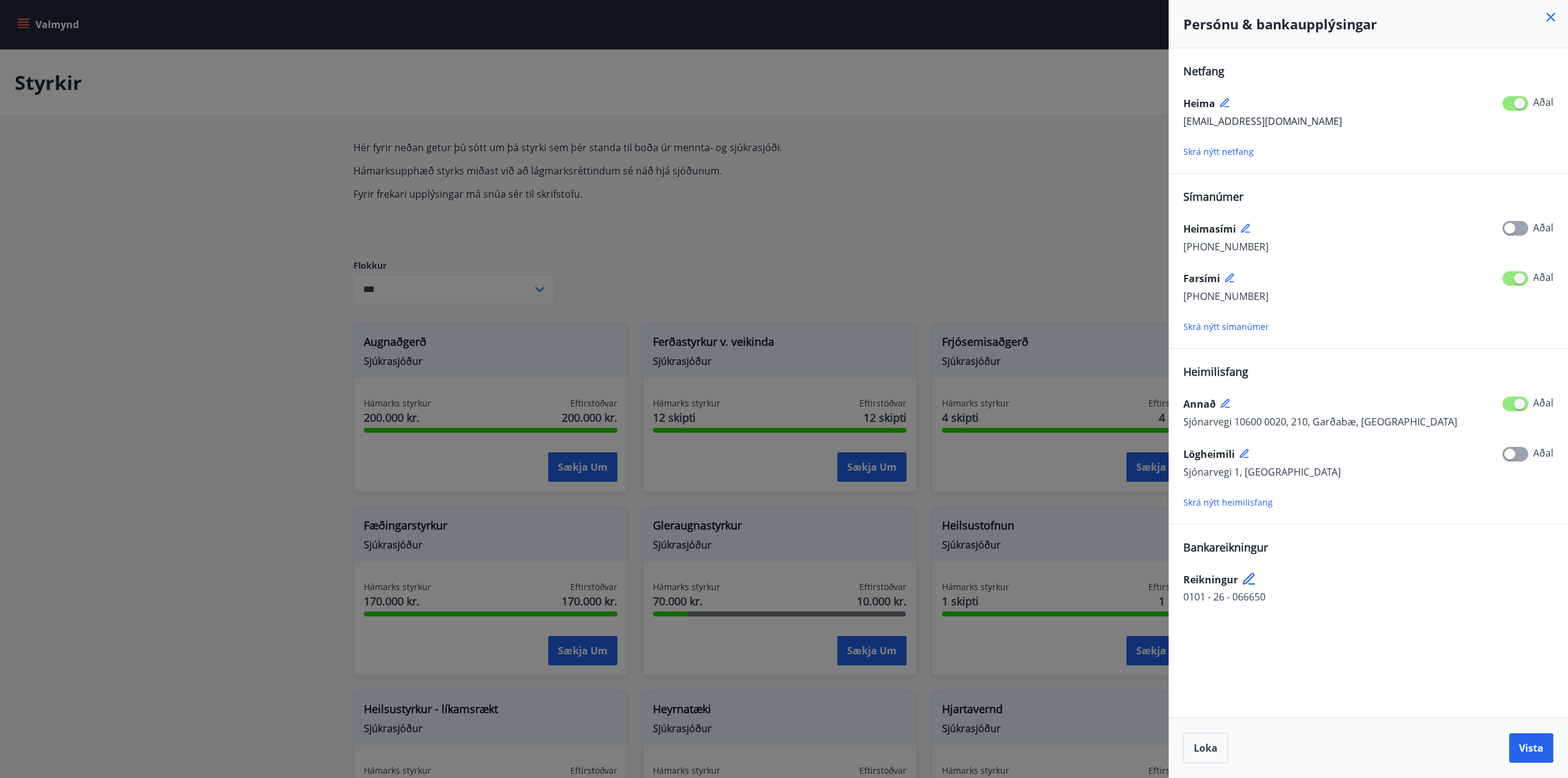
click at [1231, 151] on span "Skrá nýtt netfang" at bounding box center [1218, 152] width 70 height 12
click at [1225, 101] on icon at bounding box center [1225, 103] width 11 height 11
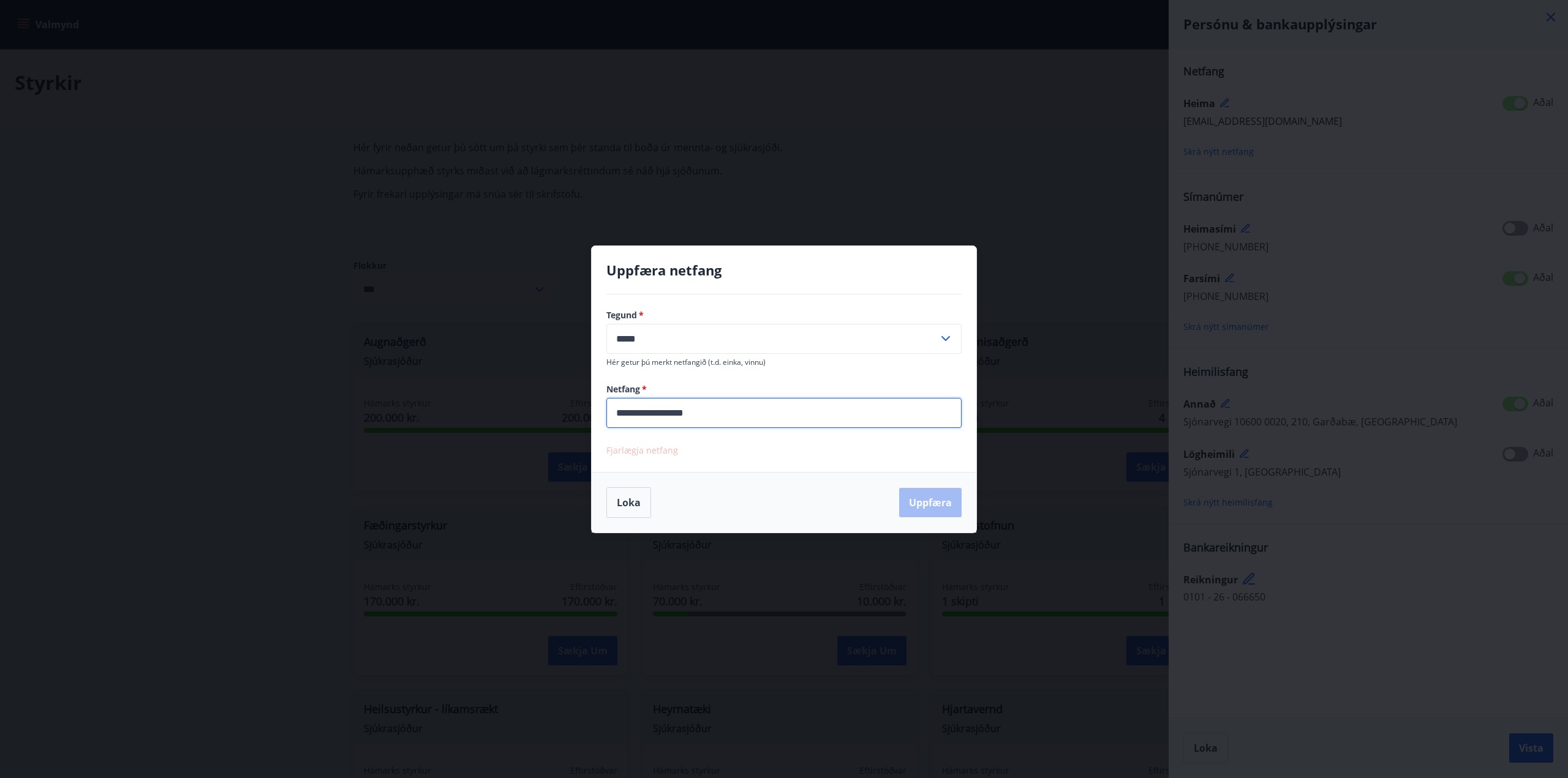
drag, startPoint x: 718, startPoint y: 413, endPoint x: 553, endPoint y: 404, distance: 165.2
click at [553, 404] on div "**********" at bounding box center [784, 389] width 1568 height 778
type input "**********"
click at [938, 502] on button "Uppfæra" at bounding box center [930, 503] width 62 height 30
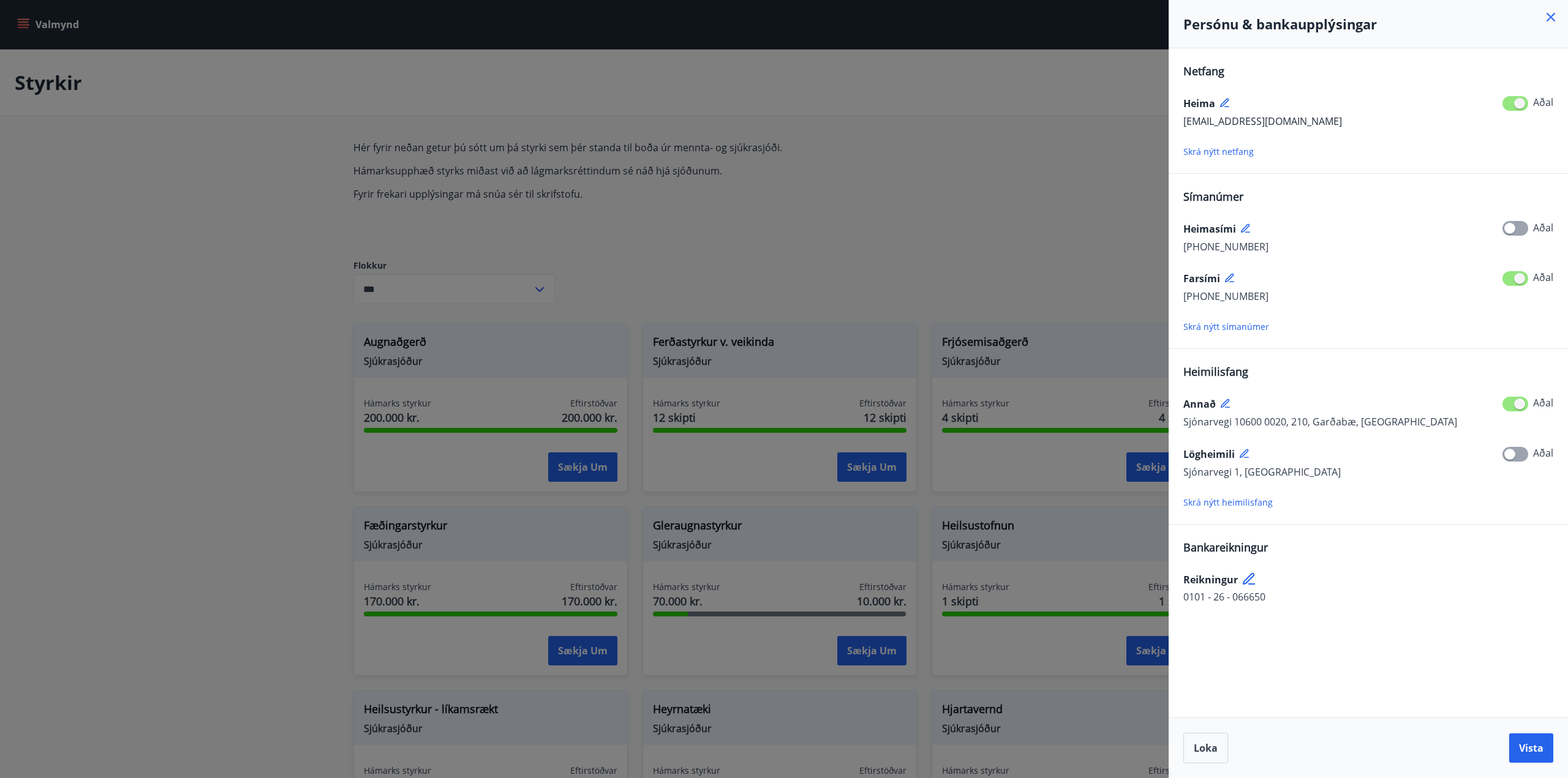
click at [1224, 406] on icon at bounding box center [1225, 403] width 9 height 9
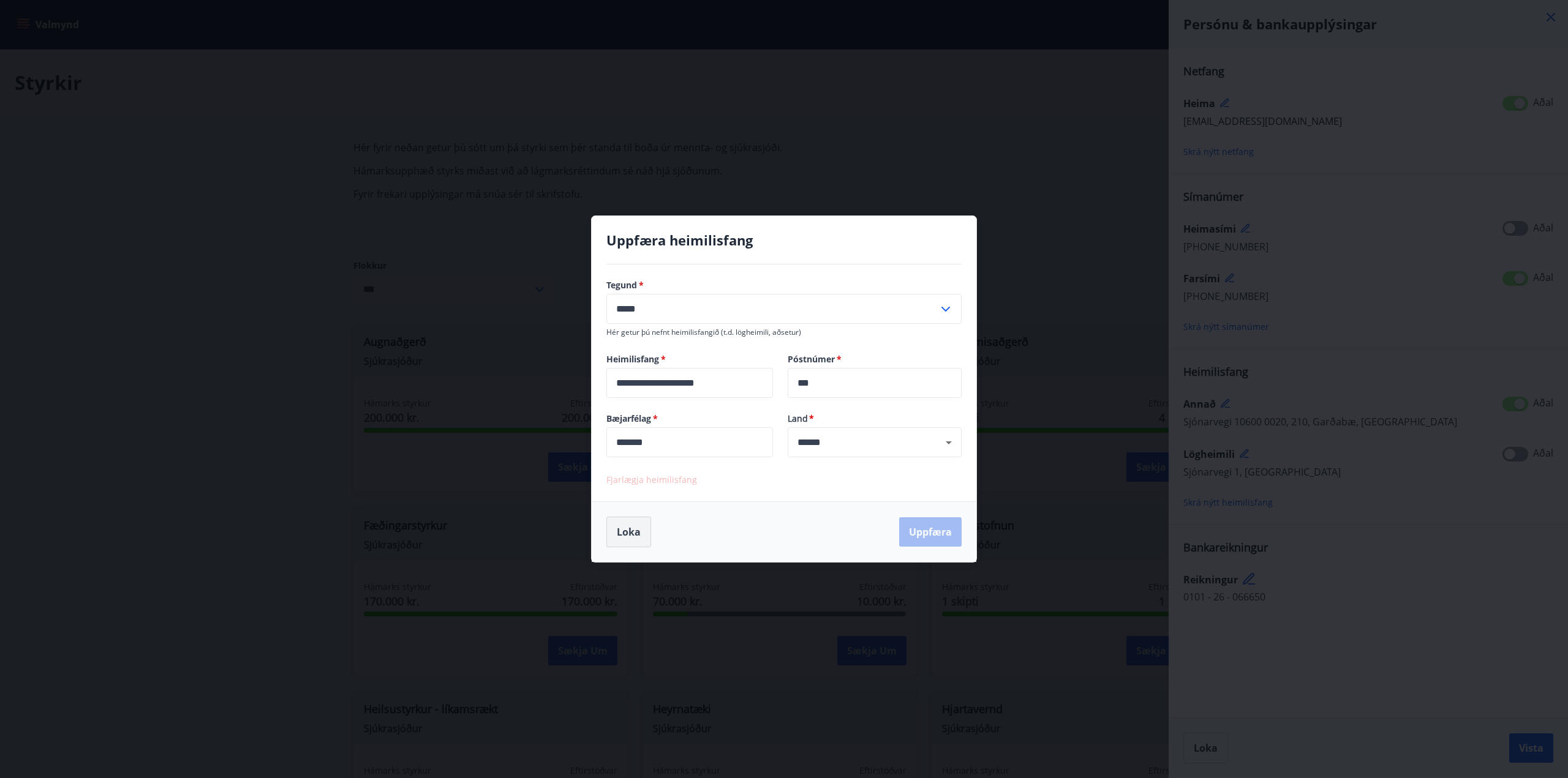
click at [629, 528] on button "Loka" at bounding box center [628, 532] width 45 height 30
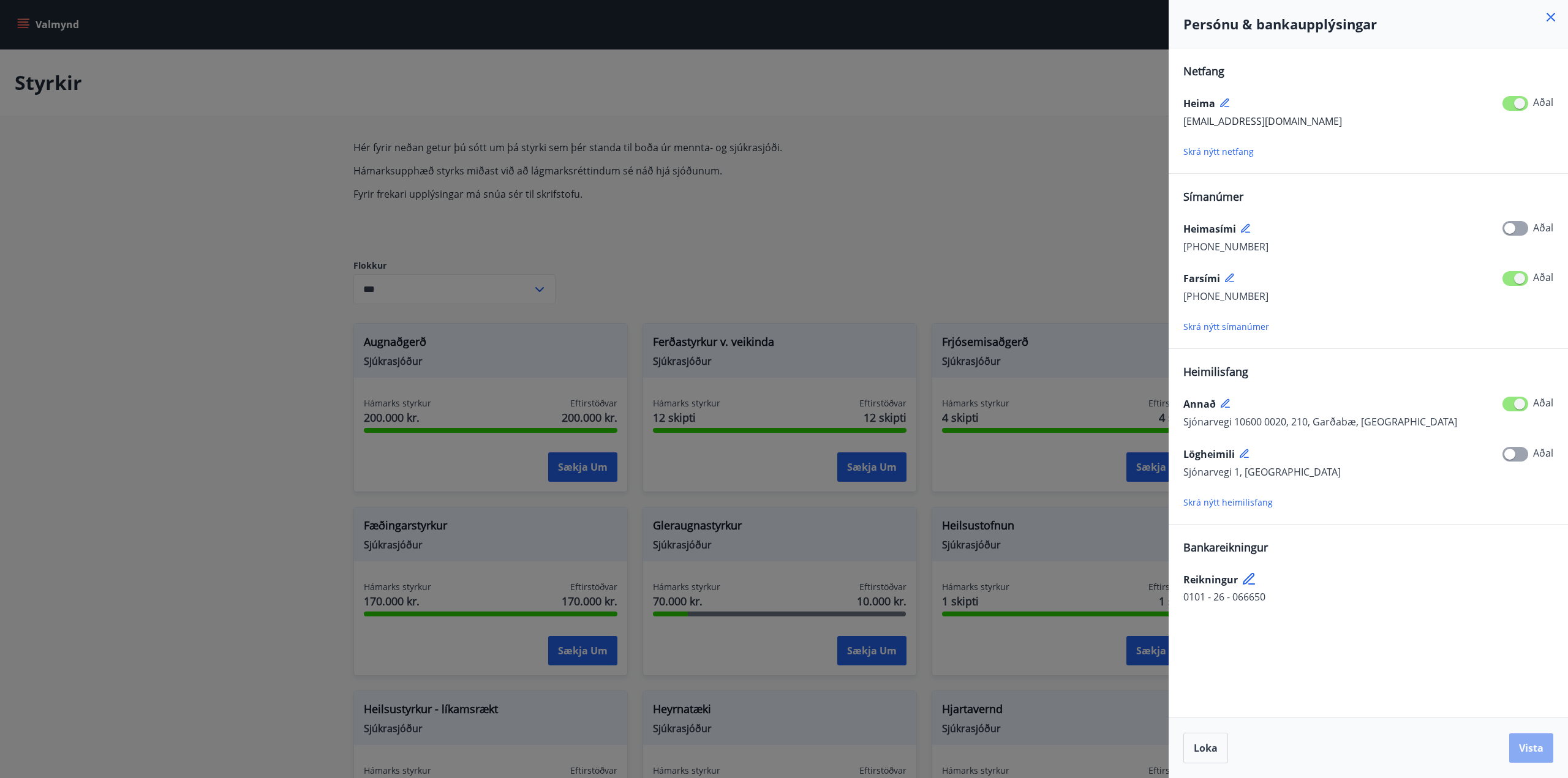
click at [1537, 746] on span "Vista" at bounding box center [1531, 748] width 24 height 13
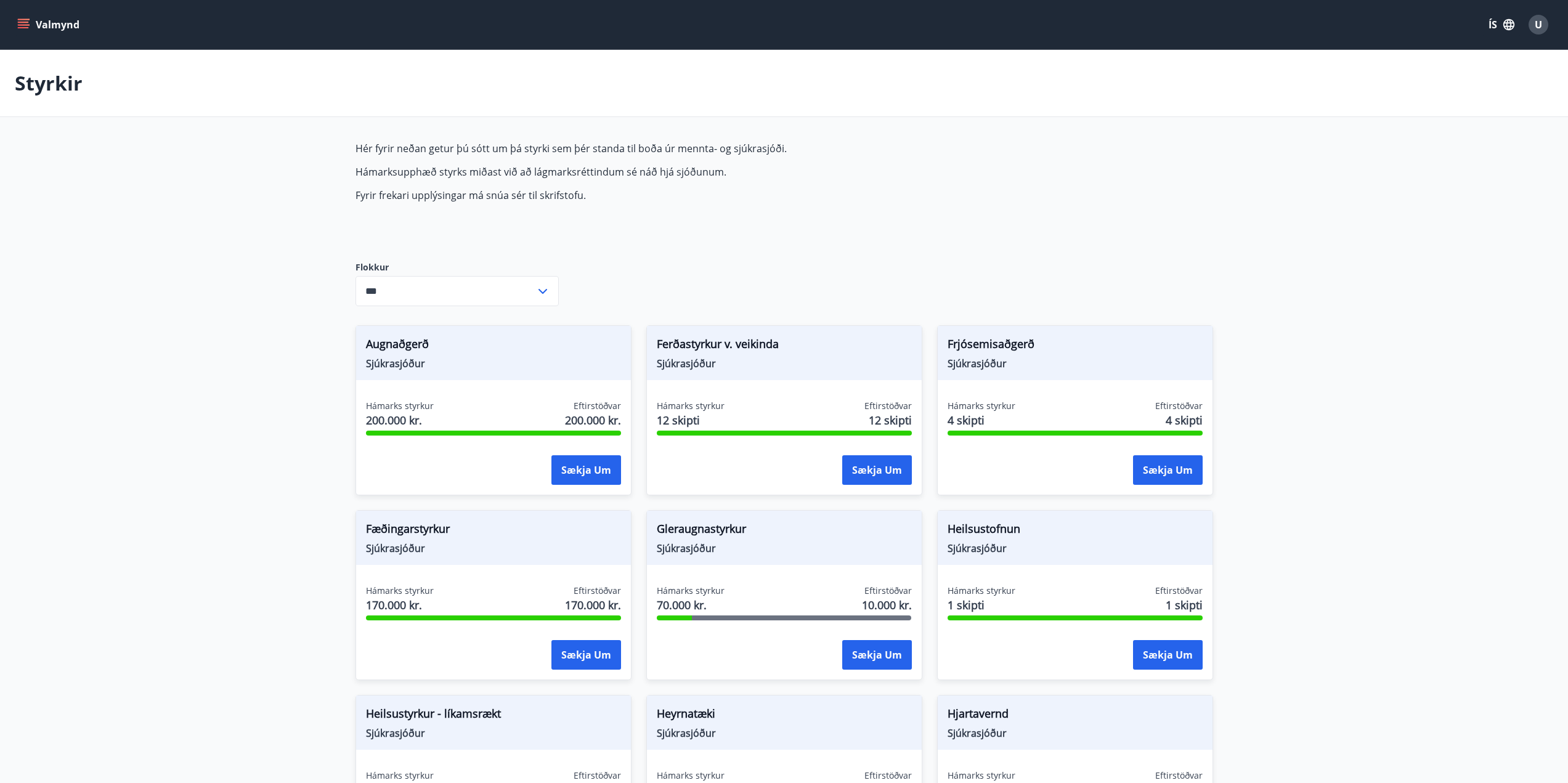
click at [25, 23] on icon "menu" at bounding box center [23, 22] width 11 height 1
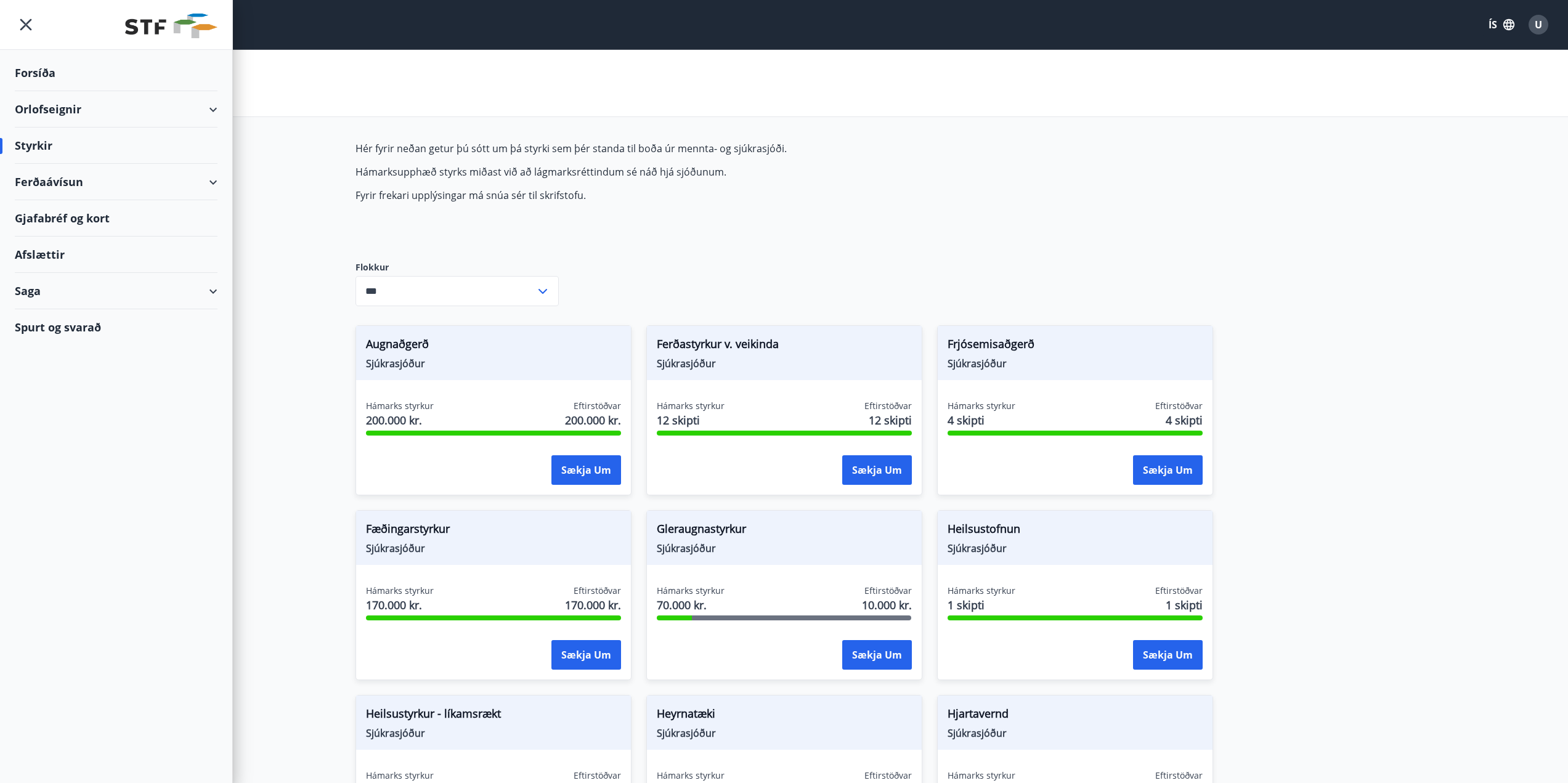
click at [62, 111] on div "Orlofseignir" at bounding box center [116, 109] width 203 height 37
click at [45, 303] on div "Afslættir" at bounding box center [116, 306] width 203 height 37
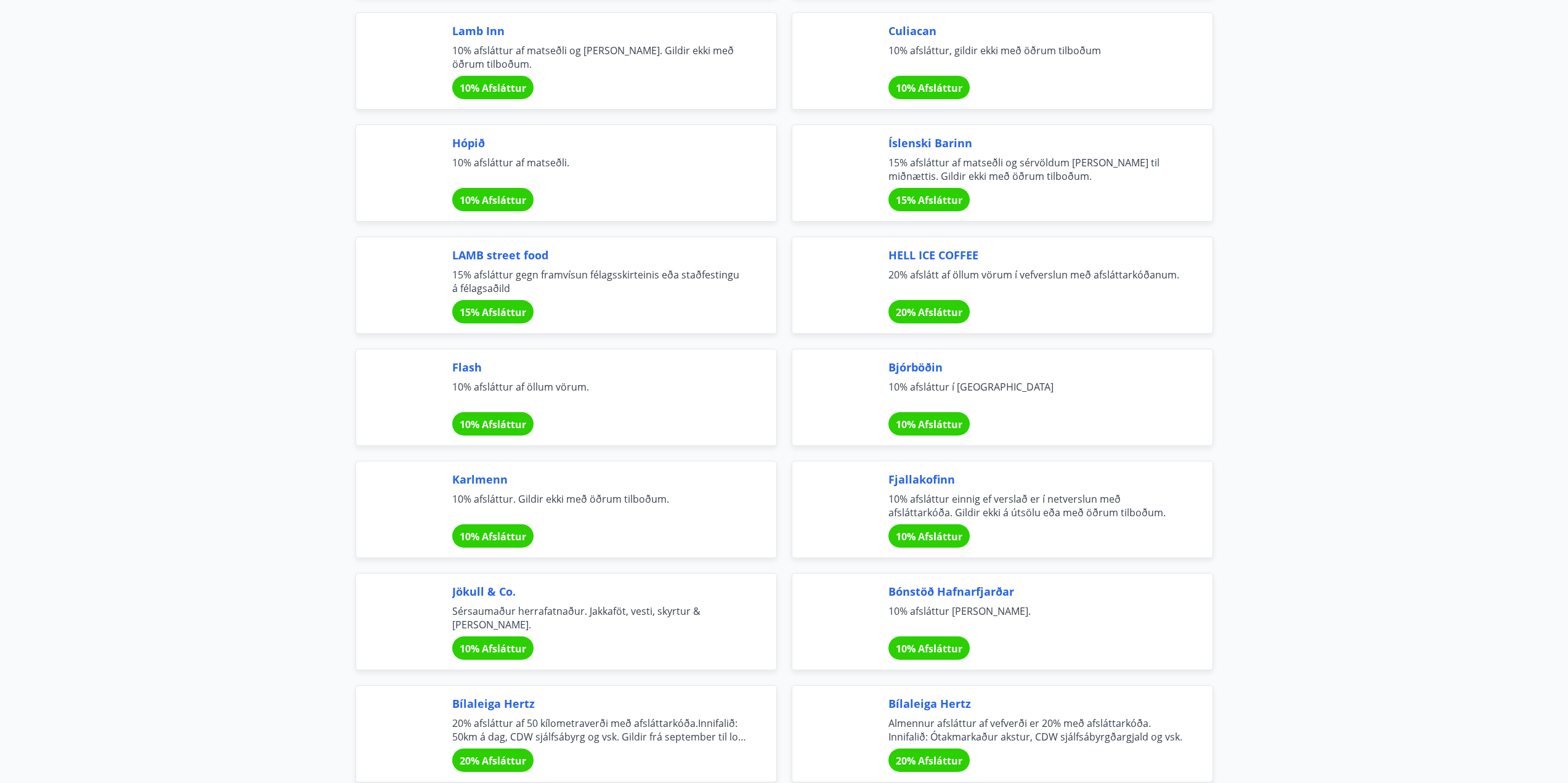
scroll to position [3778, 0]
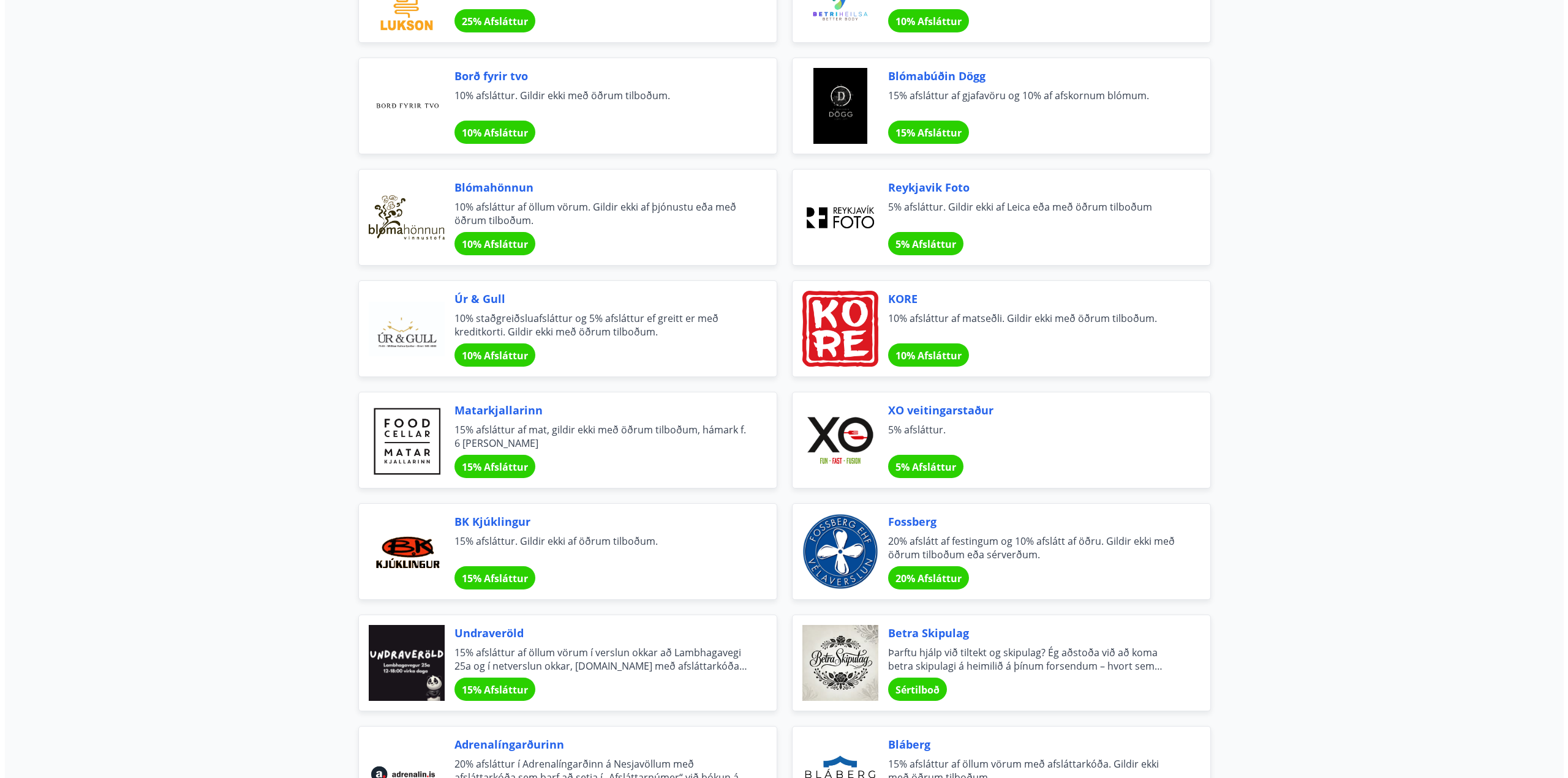
scroll to position [0, 0]
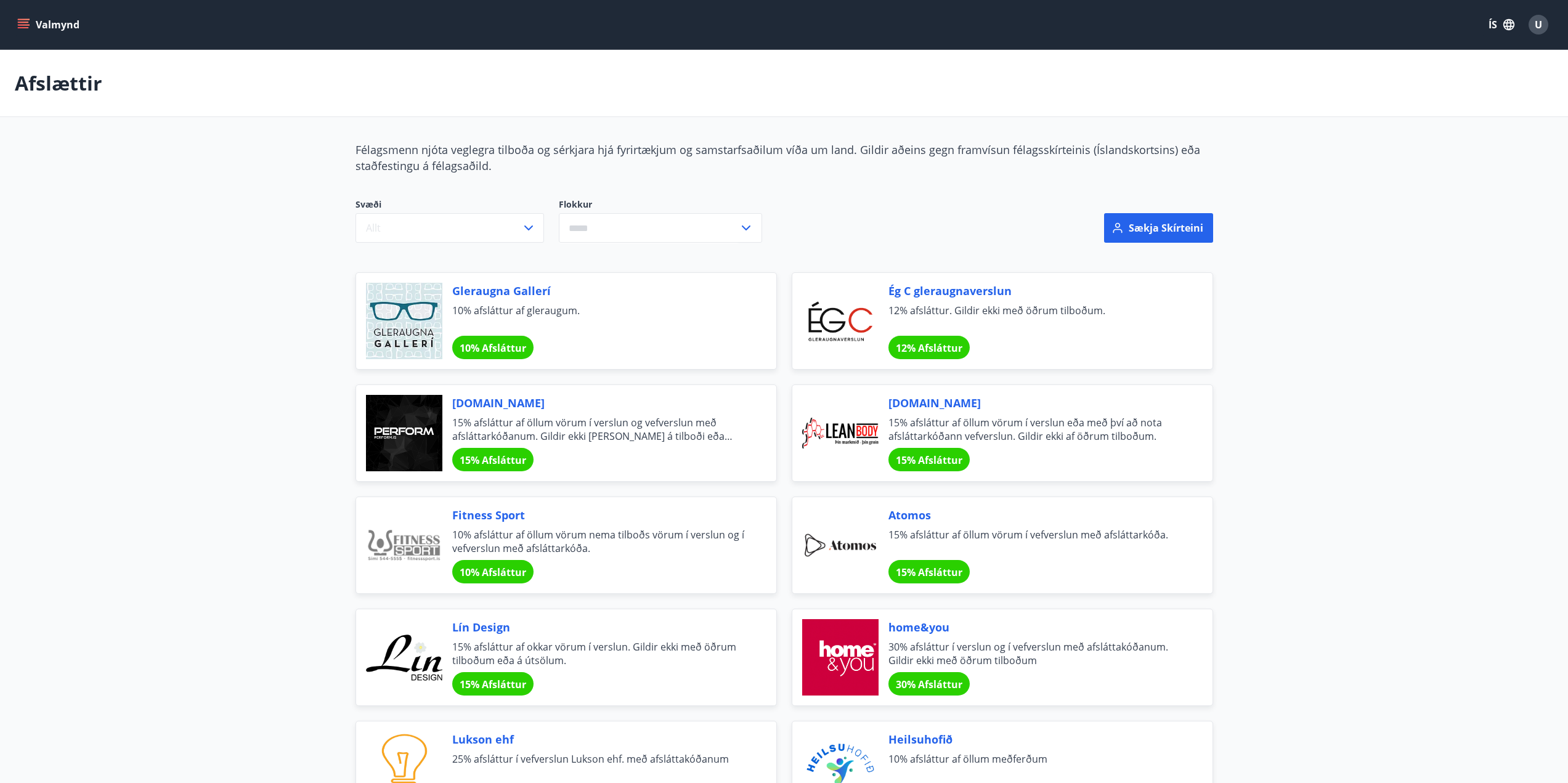
click at [1538, 22] on span "U" at bounding box center [1539, 25] width 7 height 13
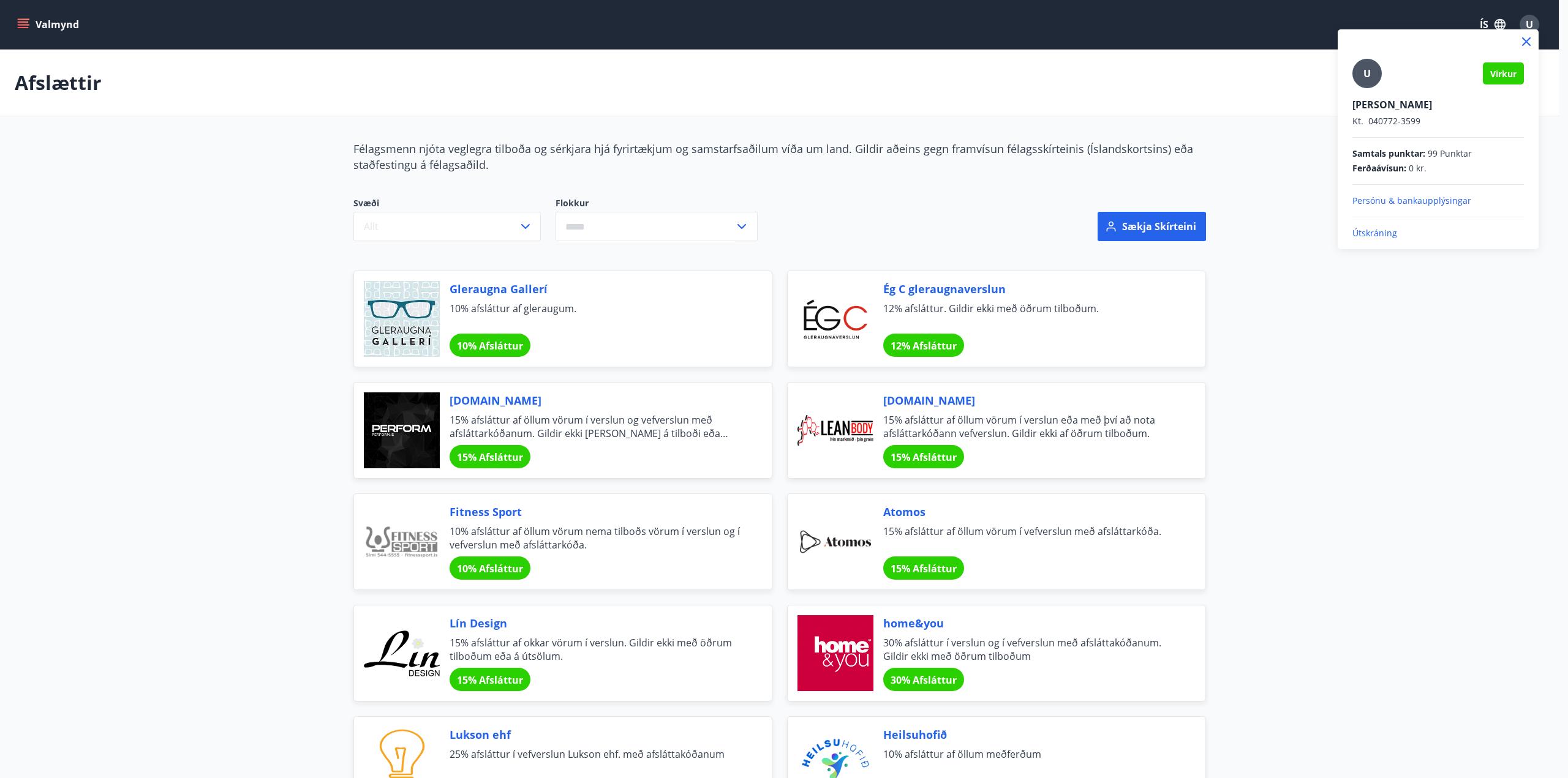
click at [1367, 235] on p "Útskráning" at bounding box center [1437, 233] width 171 height 13
